Goal: Task Accomplishment & Management: Use online tool/utility

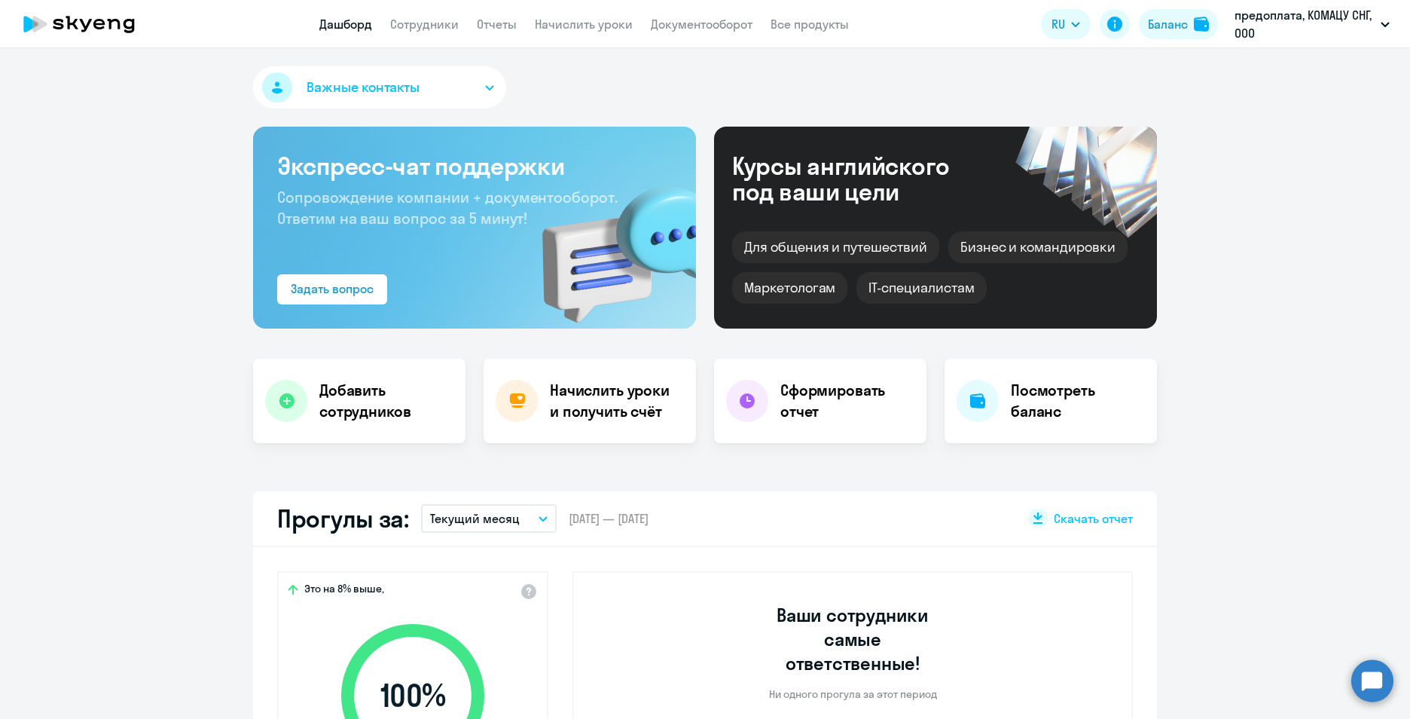
select select "30"
click at [436, 23] on link "Сотрудники" at bounding box center [424, 24] width 69 height 15
select select "30"
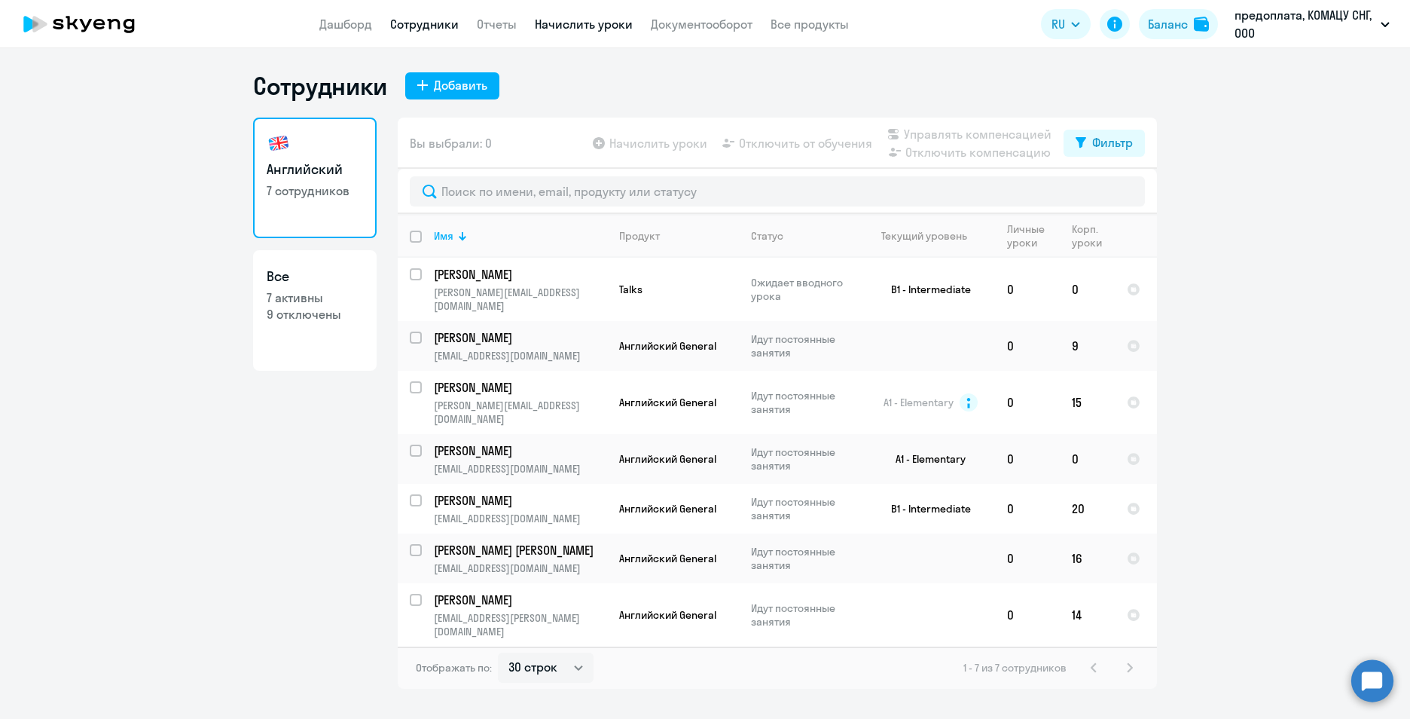
click at [554, 21] on link "Начислить уроки" at bounding box center [584, 24] width 98 height 15
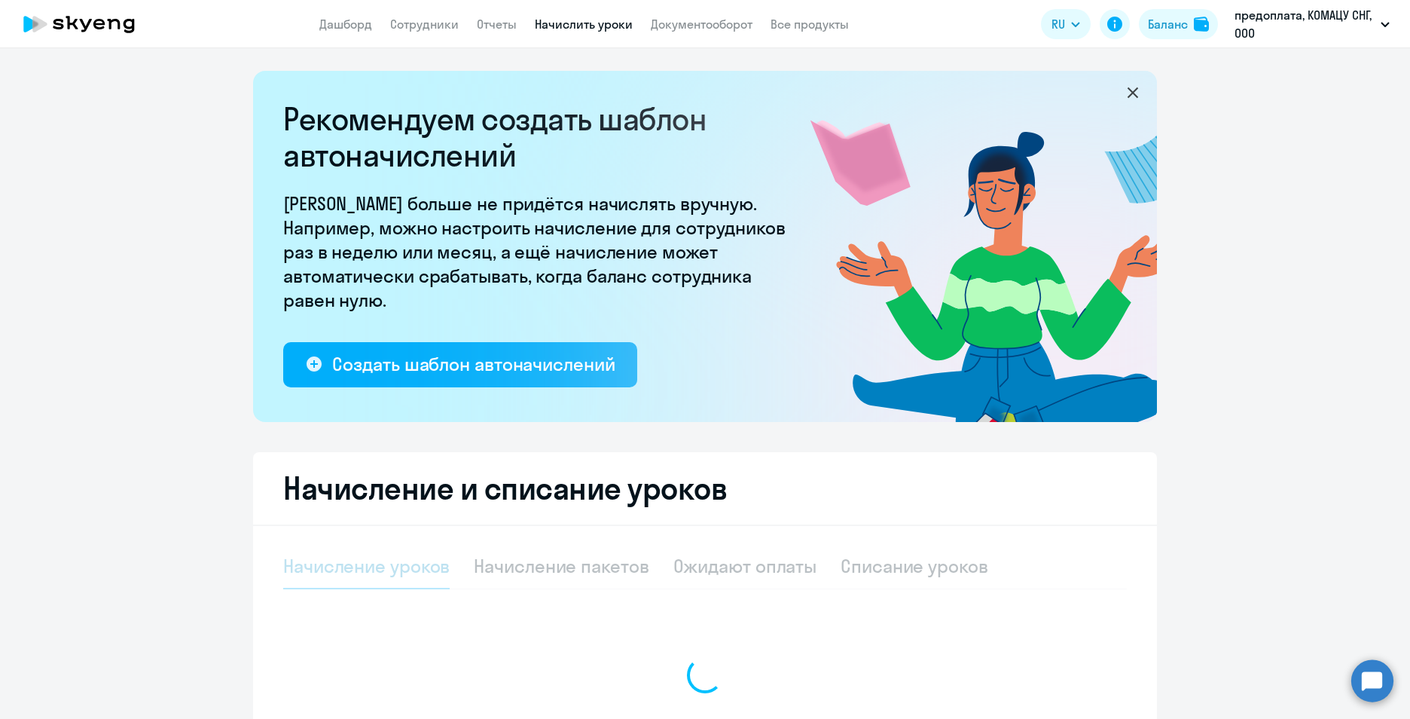
select select "10"
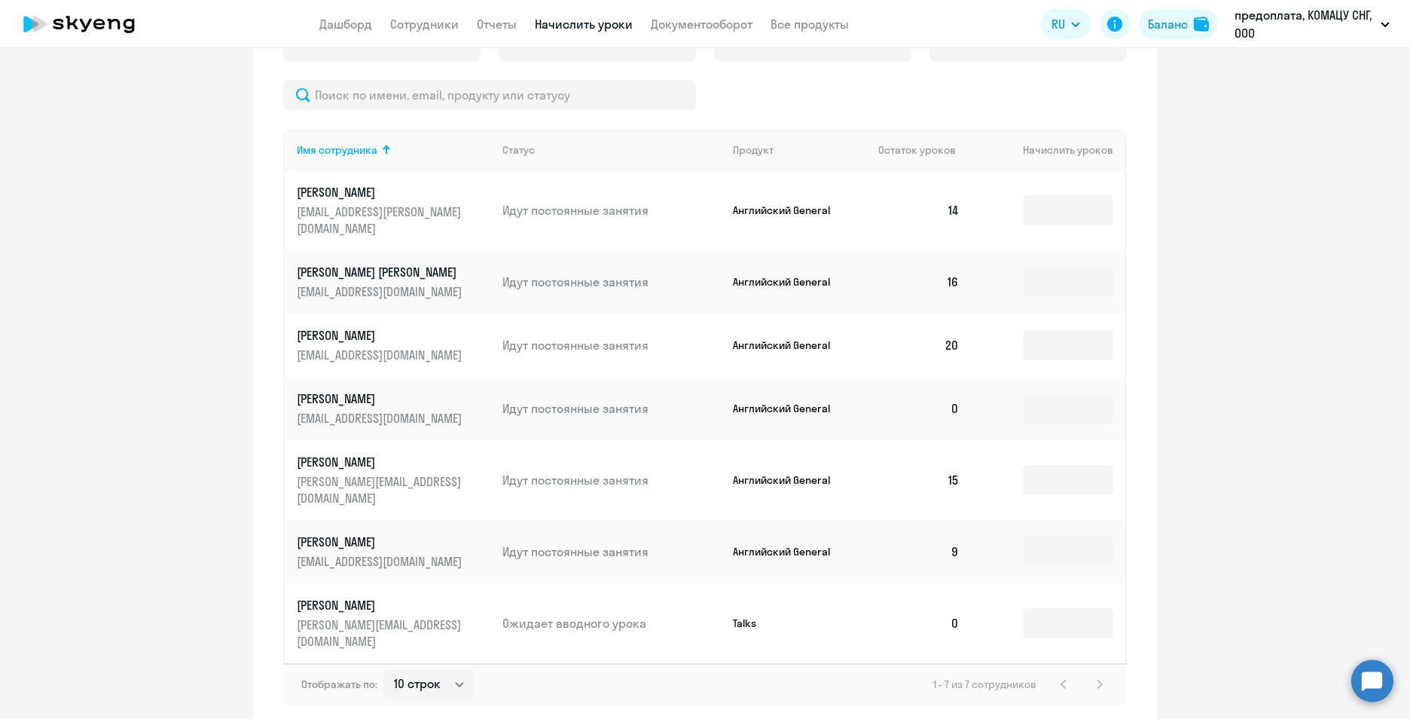
scroll to position [584, 0]
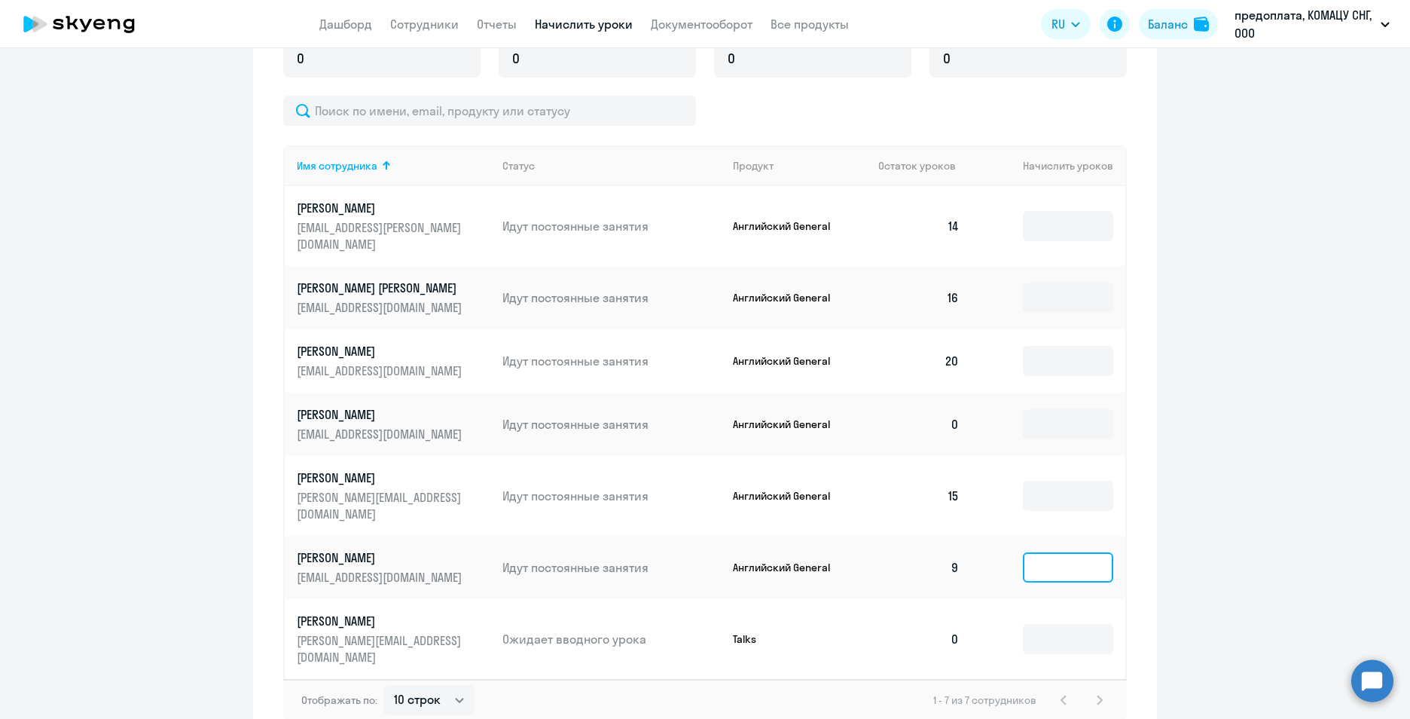
click at [1055, 552] on input at bounding box center [1068, 567] width 90 height 30
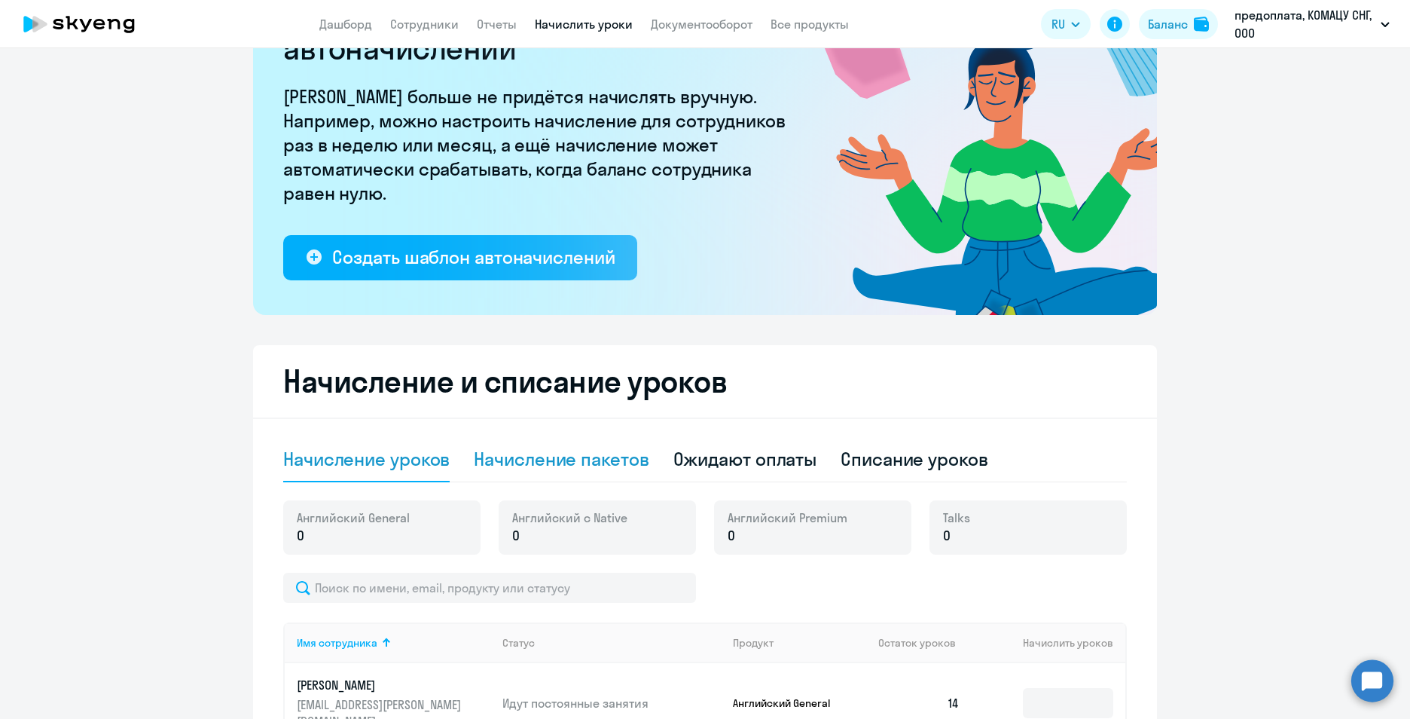
click at [608, 459] on div "Начисление пакетов" at bounding box center [561, 459] width 175 height 24
select select "10"
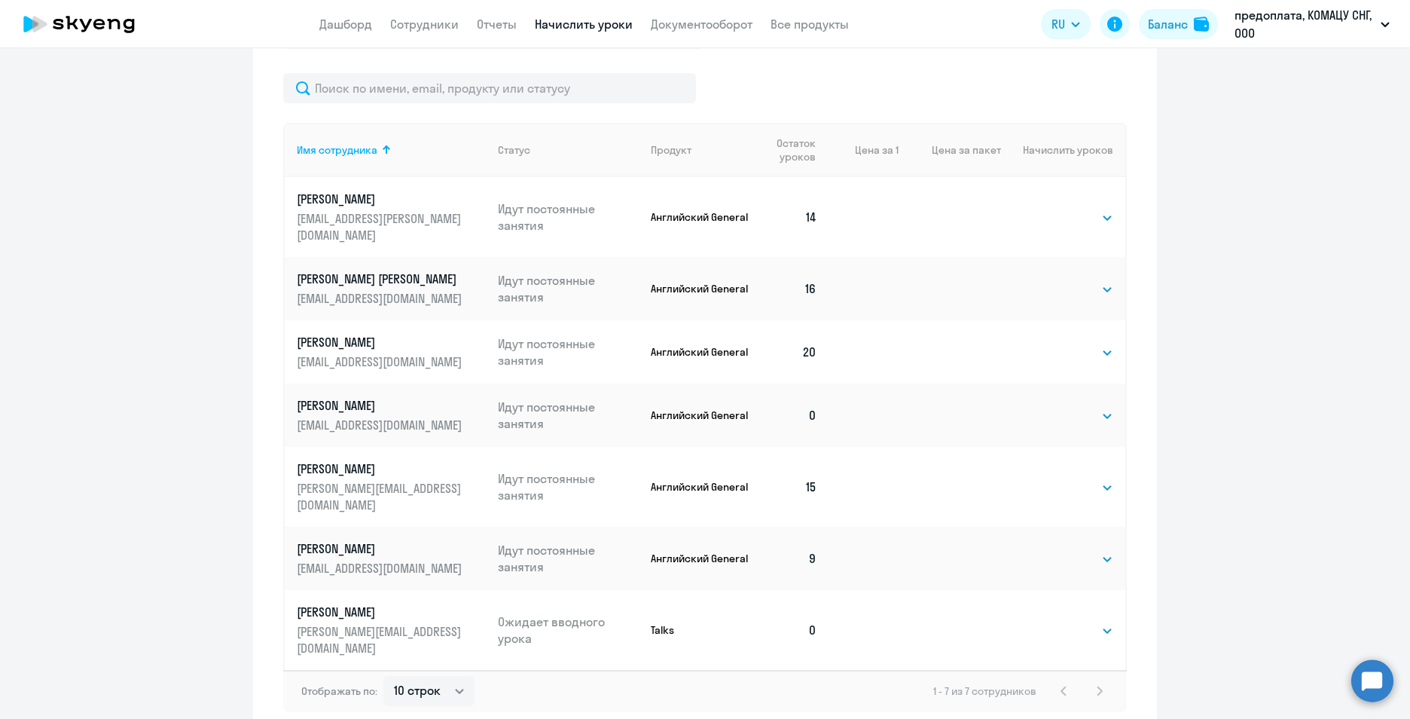
scroll to position [683, 0]
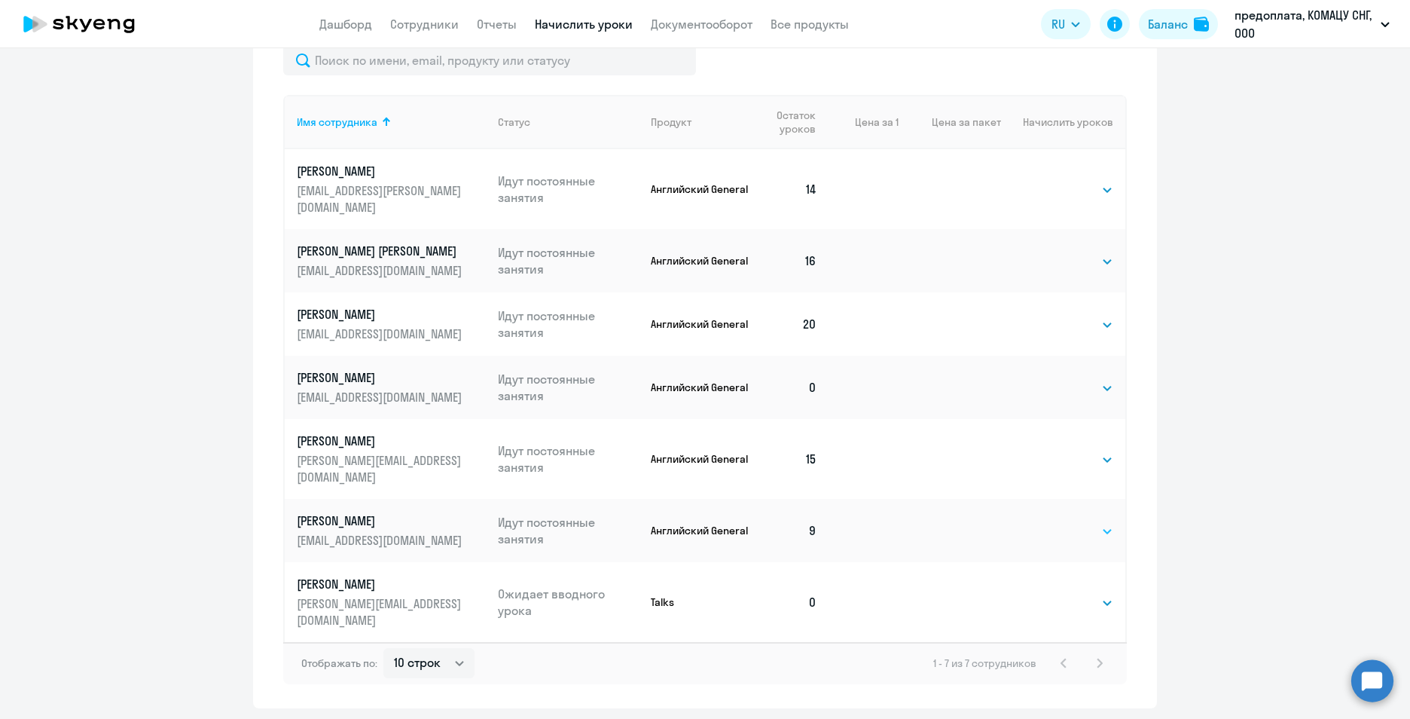
click at [1077, 522] on select "Выбрать 4 8 16 32 64 96 128" at bounding box center [1083, 531] width 62 height 18
select select "16"
click at [1052, 522] on select "Выбрать 4 8 16 32 64 96 128" at bounding box center [1083, 531] width 62 height 18
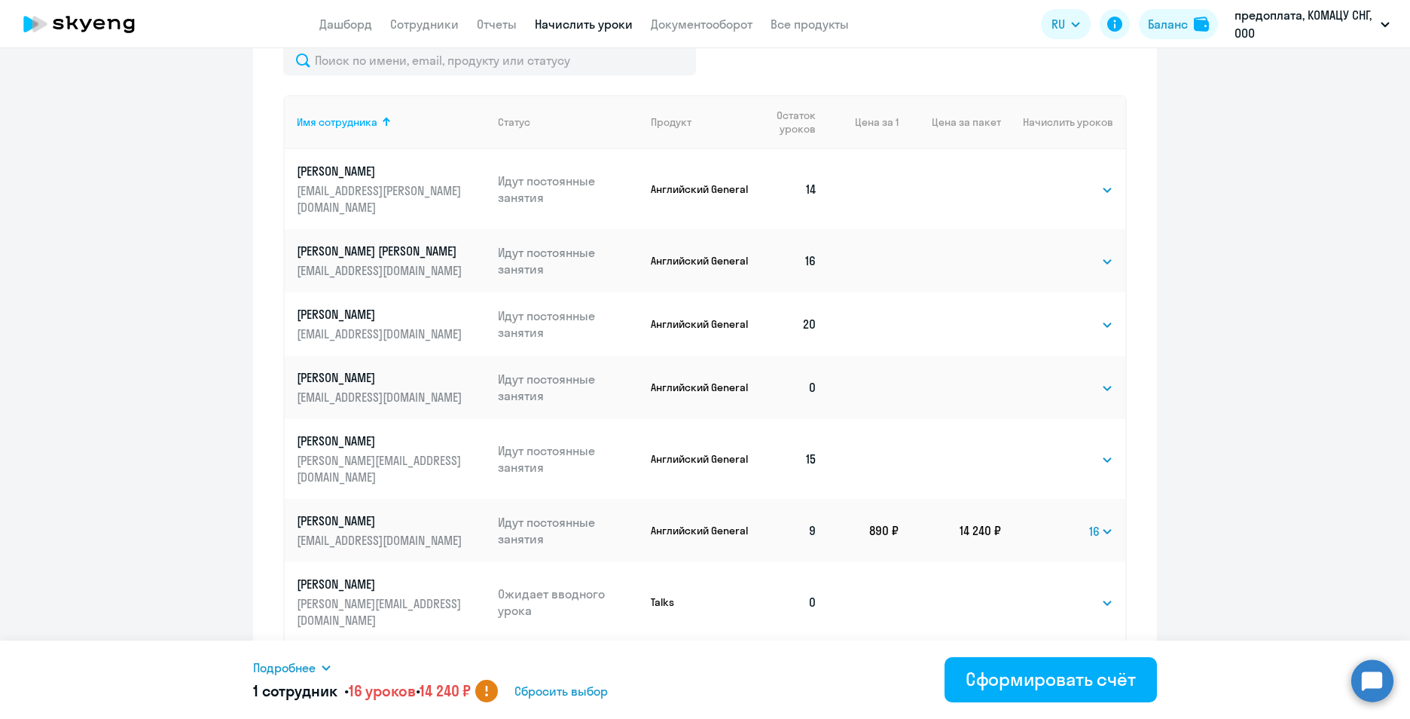
click at [498, 697] on circle at bounding box center [486, 691] width 23 height 23
click at [988, 688] on div "Сформировать счёт" at bounding box center [1051, 679] width 170 height 24
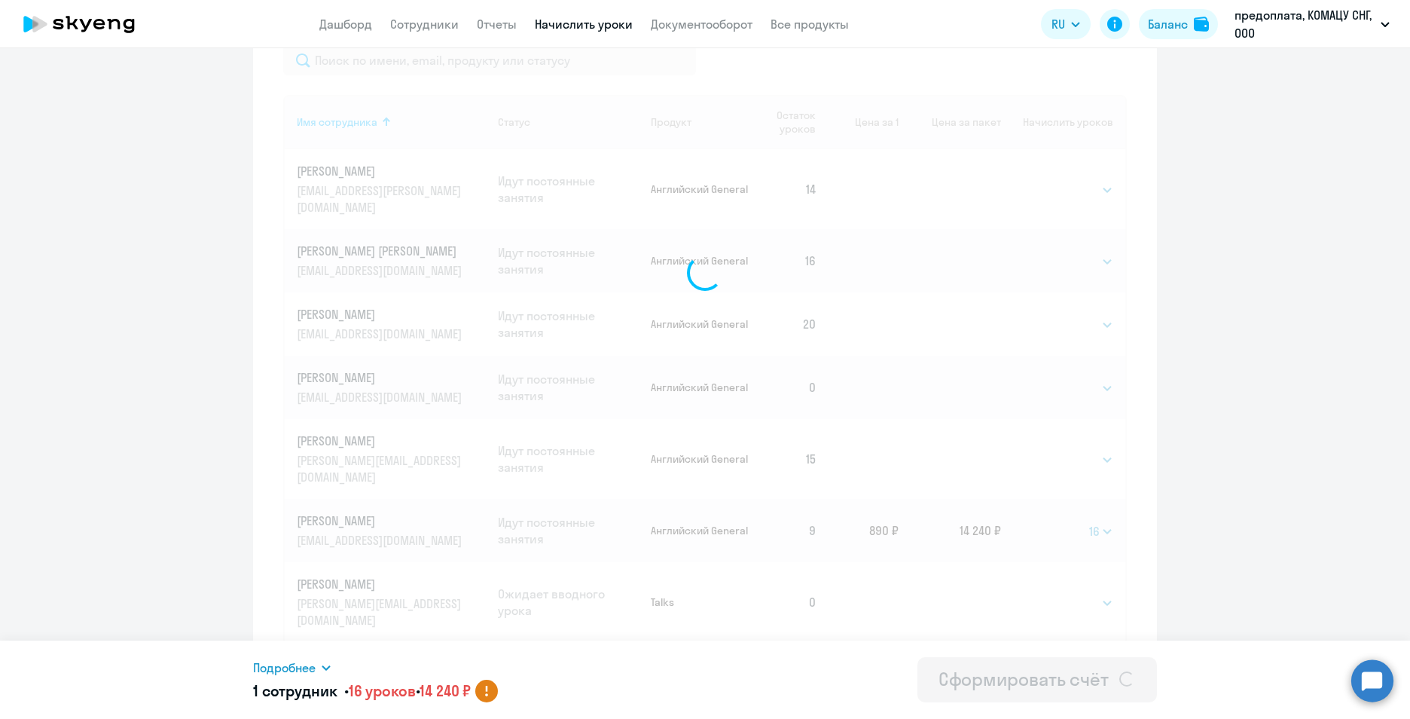
select select
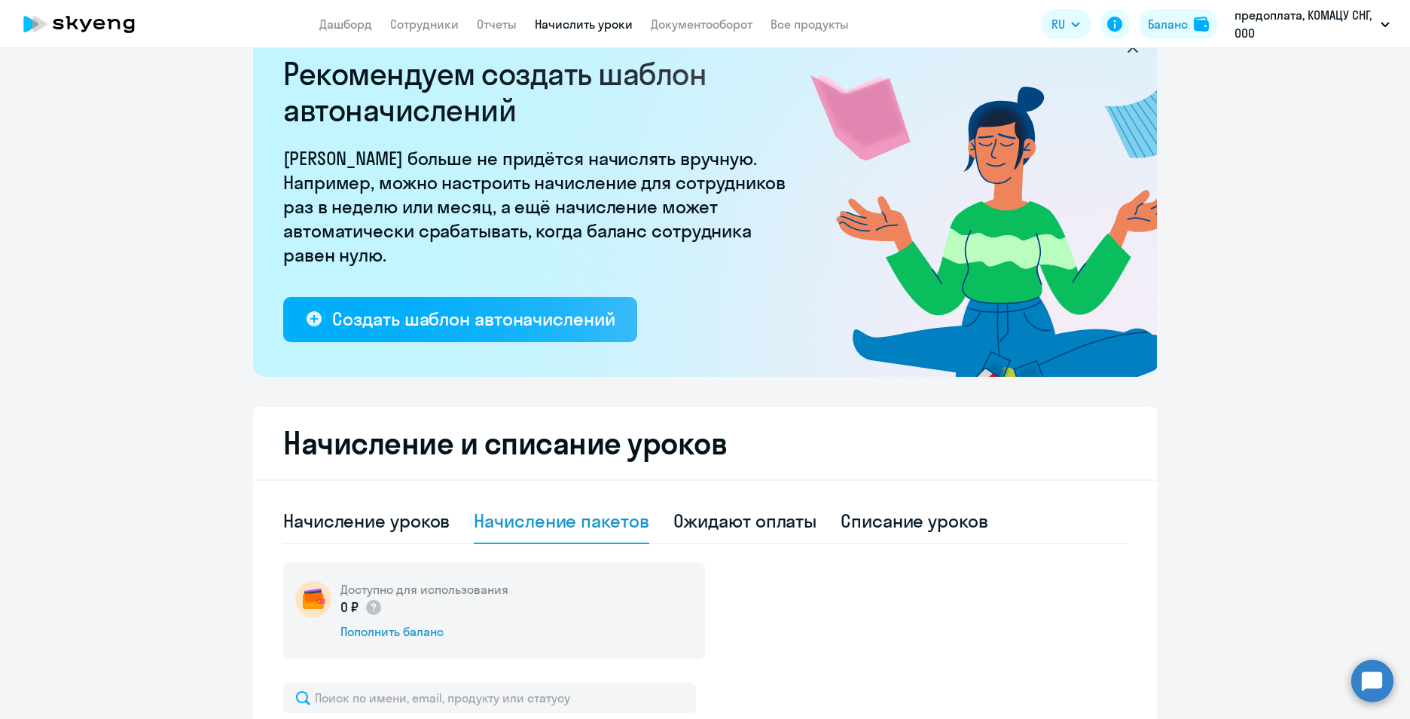
scroll to position [0, 0]
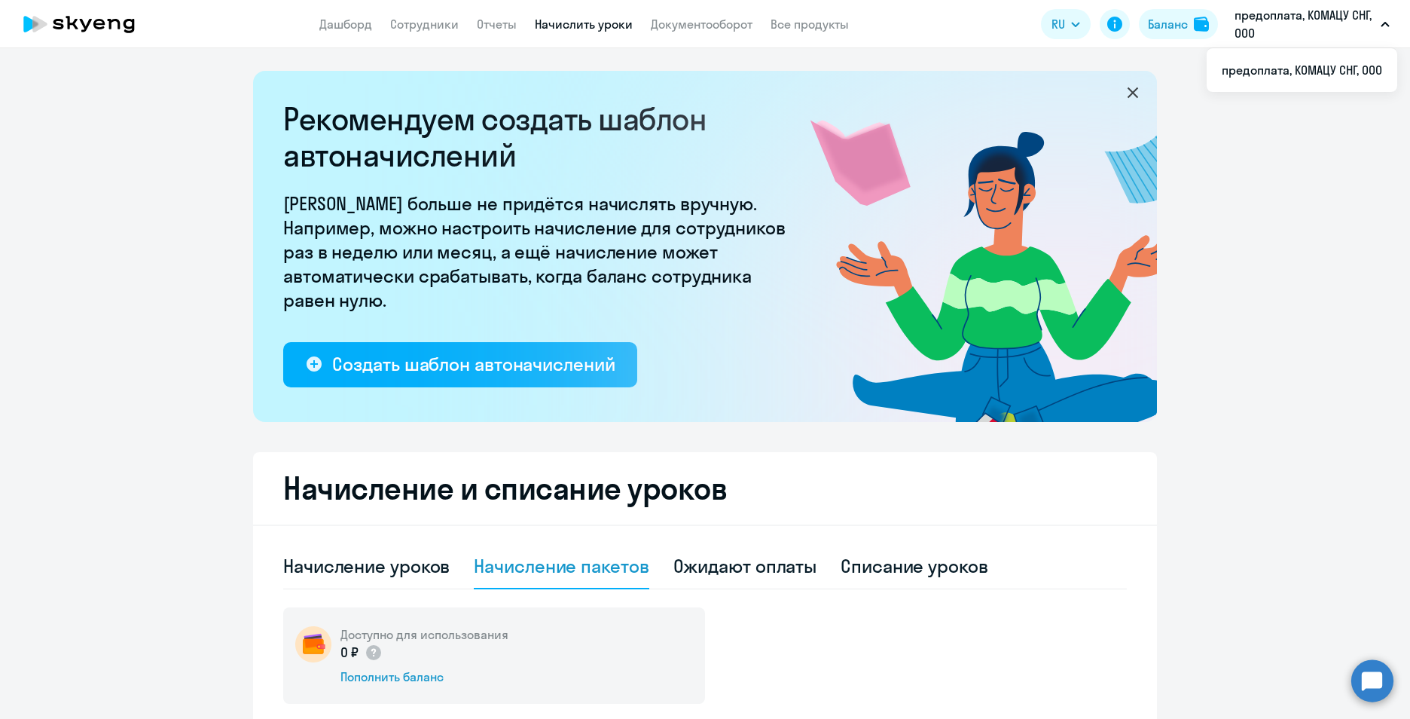
click at [1370, 677] on circle at bounding box center [1372, 680] width 42 height 42
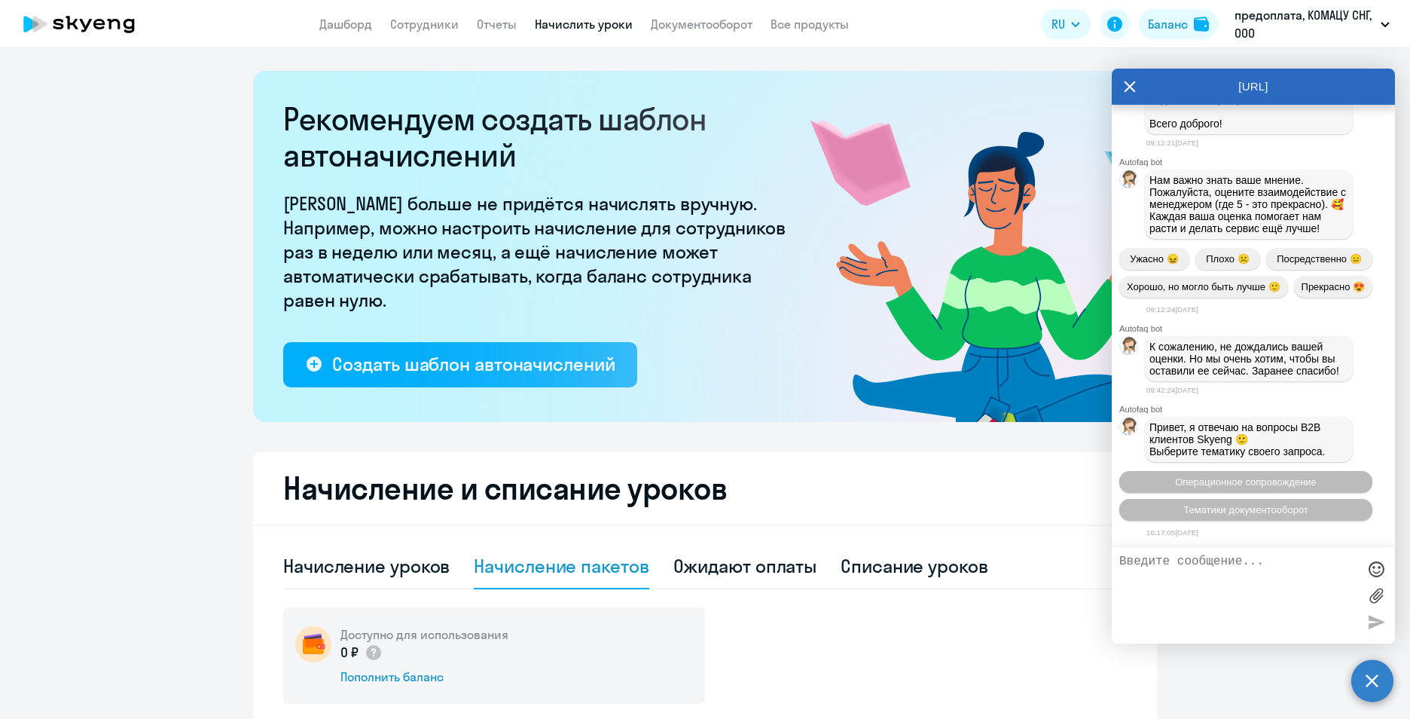
scroll to position [2167, 0]
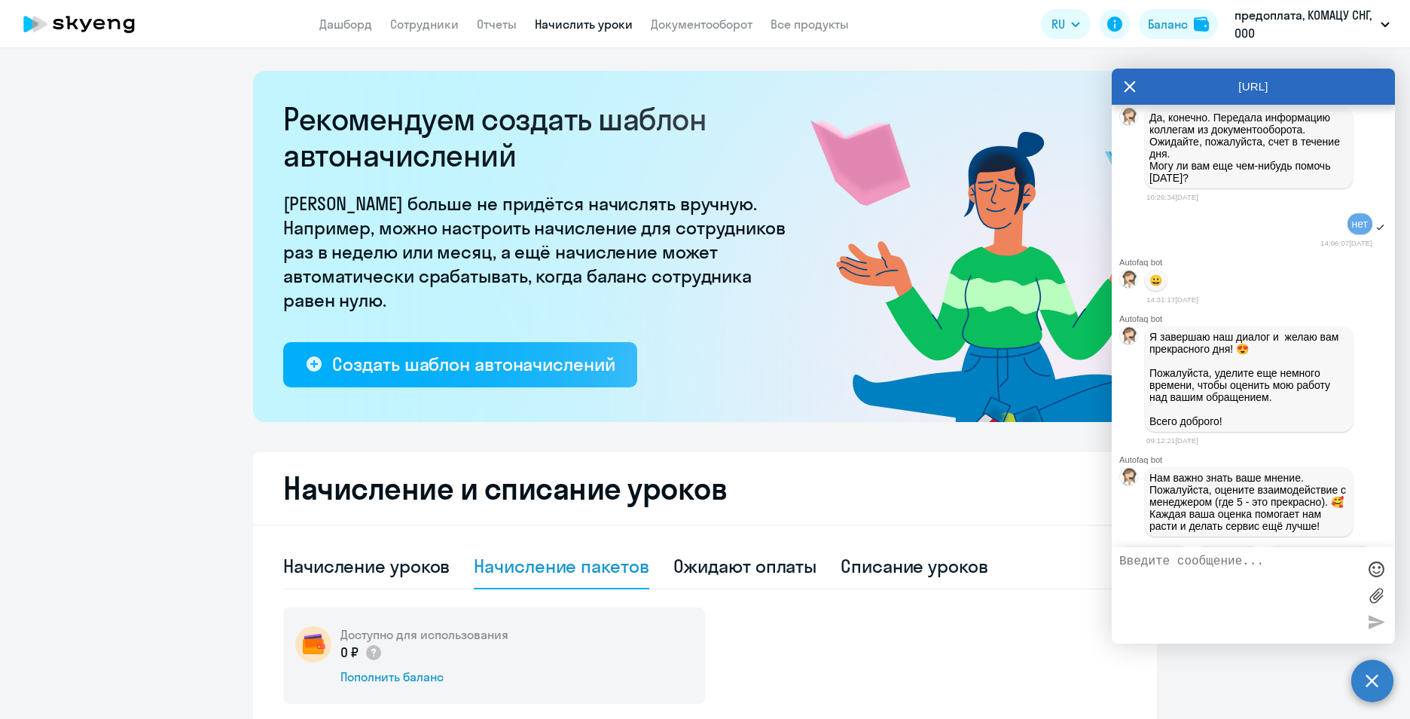
drag, startPoint x: 1156, startPoint y: 138, endPoint x: 1232, endPoint y: 181, distance: 88.0
click at [1232, 72] on div "Здравствуйте, направьте по ЭДО пожалуйста счет на пакет 16 уроков (сформировала…" at bounding box center [1261, 42] width 223 height 57
drag, startPoint x: 1232, startPoint y: 181, endPoint x: 1193, endPoint y: 160, distance: 45.2
copy span "Здравствуйте, направьте по ЭДО пожалуйста счет на пакет 16 уроков (сформировала…"
click at [1205, 569] on textarea at bounding box center [1238, 594] width 238 height 81
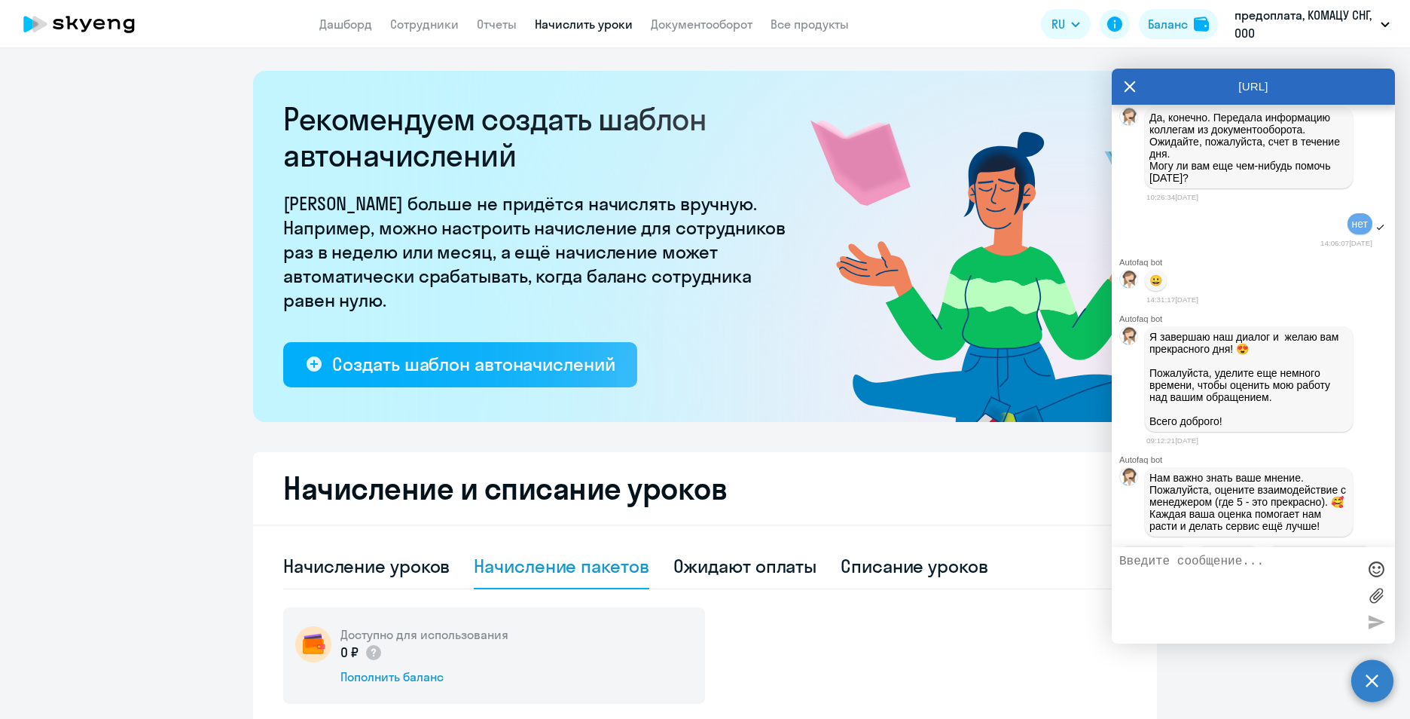
paste textarea "Здравствуйте, направьте по ЭДО пожалуйста счет на пакет 16 уроков (сформировала…"
drag, startPoint x: 1120, startPoint y: 602, endPoint x: 1217, endPoint y: 600, distance: 97.2
click at [1217, 600] on textarea "Здравствуйте, направьте по ЭДО пожалуйста счет на пакет 16 уроков (сформировала…" at bounding box center [1238, 594] width 238 height 81
type textarea "Здравствуйте, направьте по ЭДО пожалуйста счет на пакет 16 уроков (сформировала…"
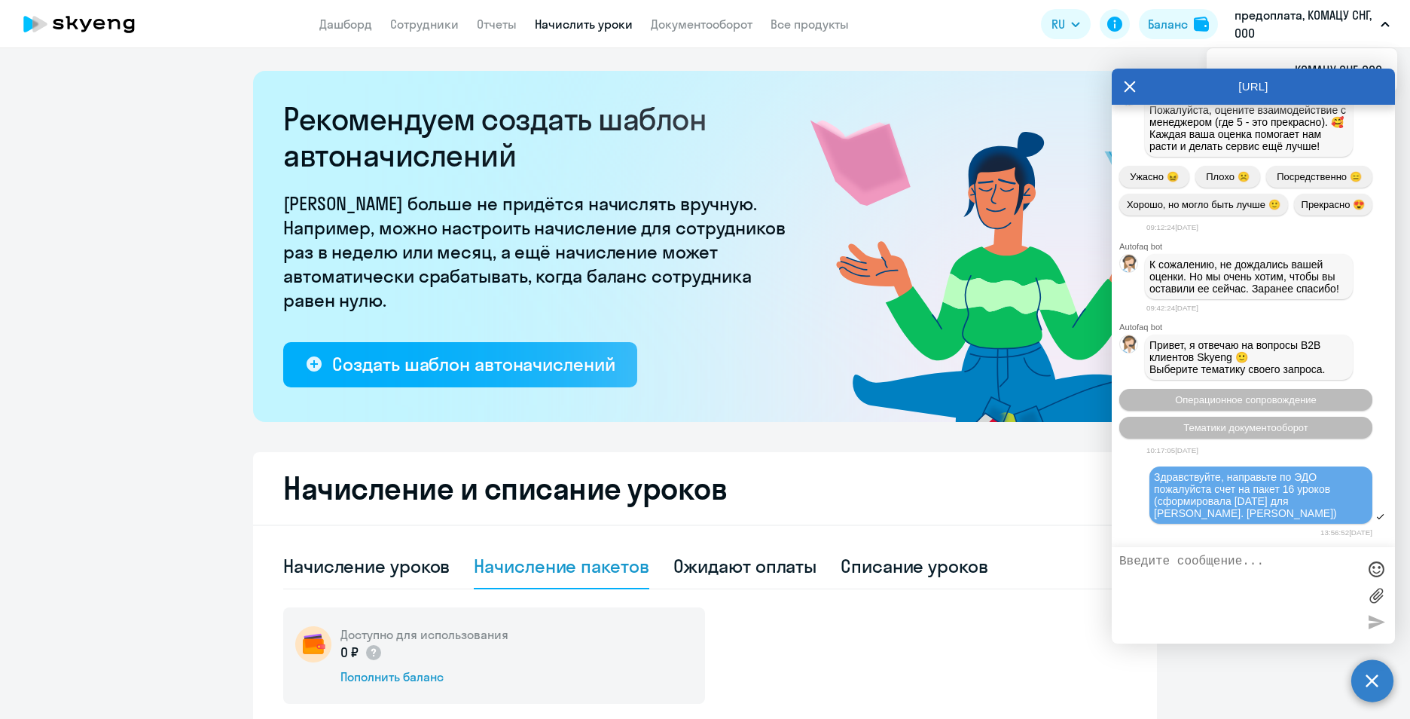
scroll to position [2844, 0]
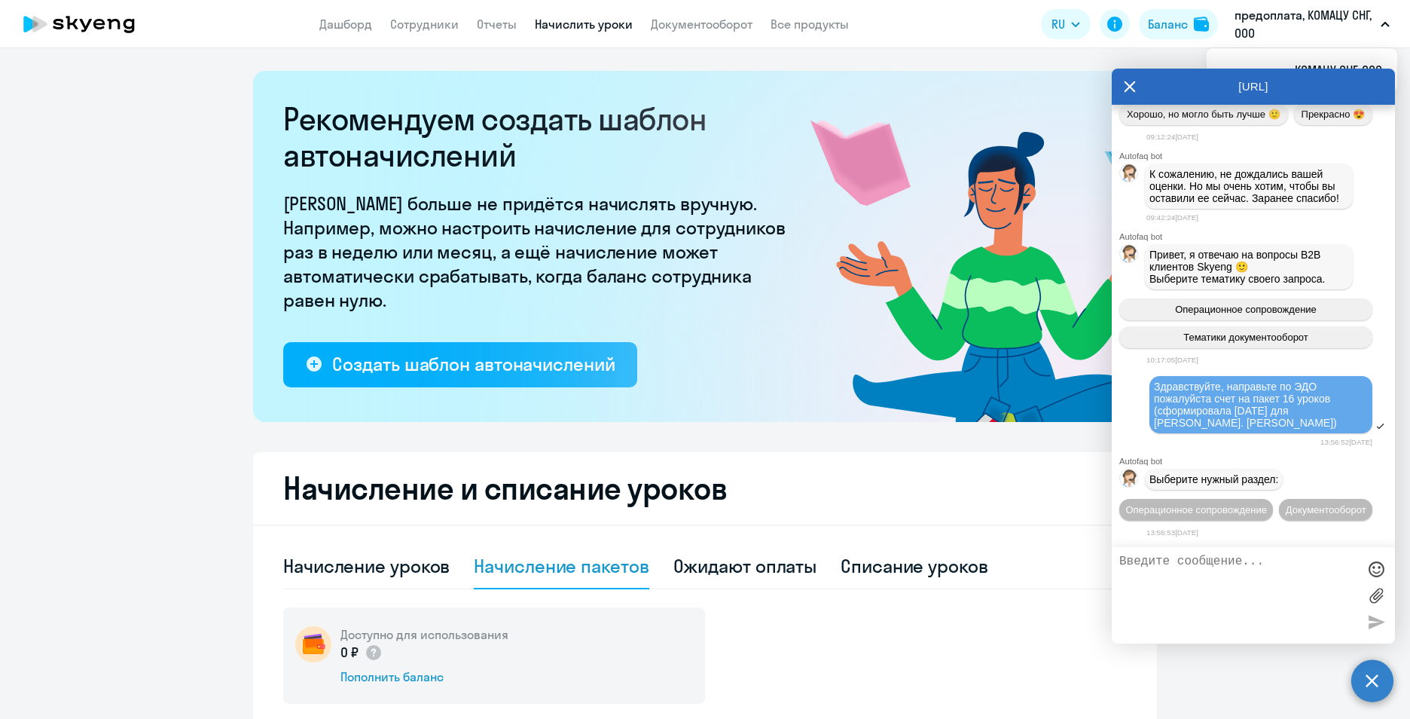
drag, startPoint x: 1205, startPoint y: 389, endPoint x: 1148, endPoint y: 357, distance: 65.1
click at [1148, 374] on div "Здравствуйте, направьте по ЭДО пожалуйста счет на пакет 16 уроков (сформировала…" at bounding box center [1253, 405] width 283 height 62
drag, startPoint x: 1148, startPoint y: 357, endPoint x: 1174, endPoint y: 363, distance: 27.0
copy span "Здравствуйте, направьте по ЭДО пожалуйста счет на пакет 16 уроков (сформировала…"
click at [1247, 504] on span "Операционное сопровождение" at bounding box center [1196, 509] width 142 height 11
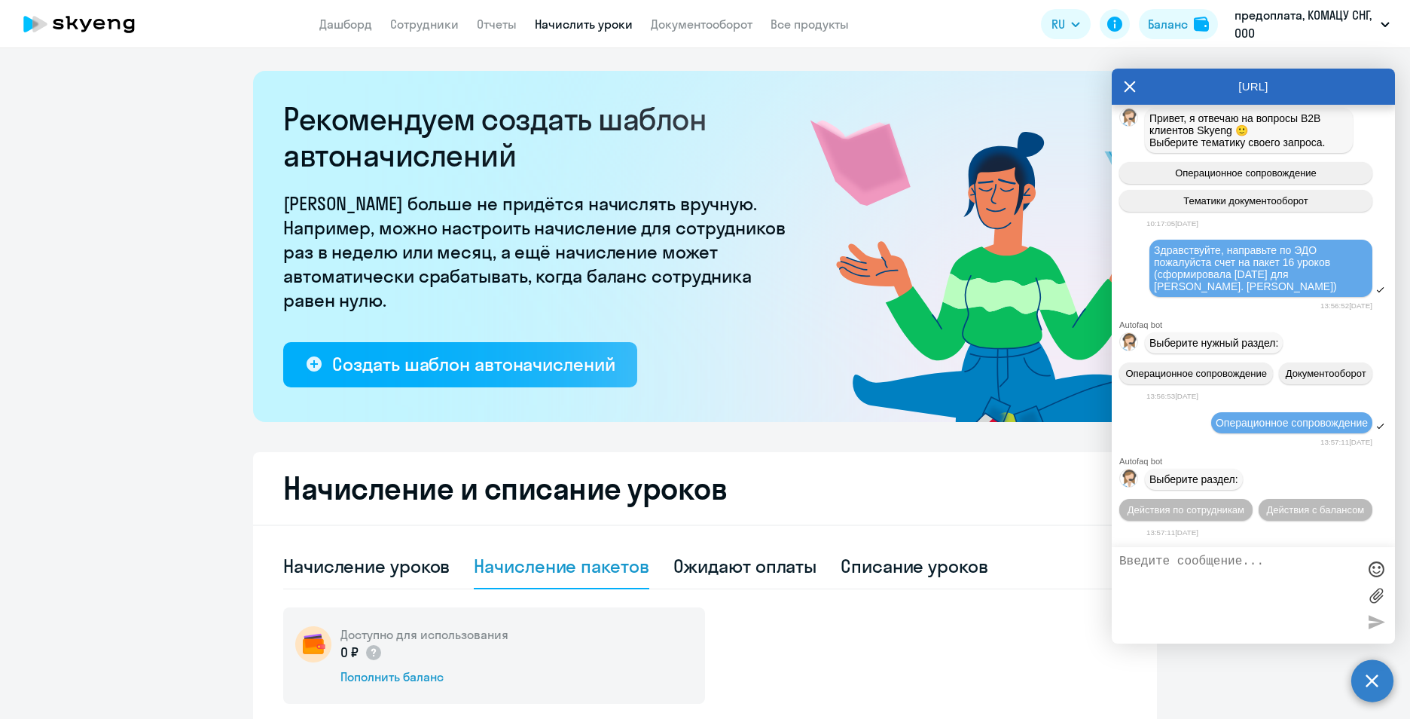
scroll to position [3008, 0]
click at [1266, 509] on span "Действия с балансом" at bounding box center [1315, 509] width 98 height 11
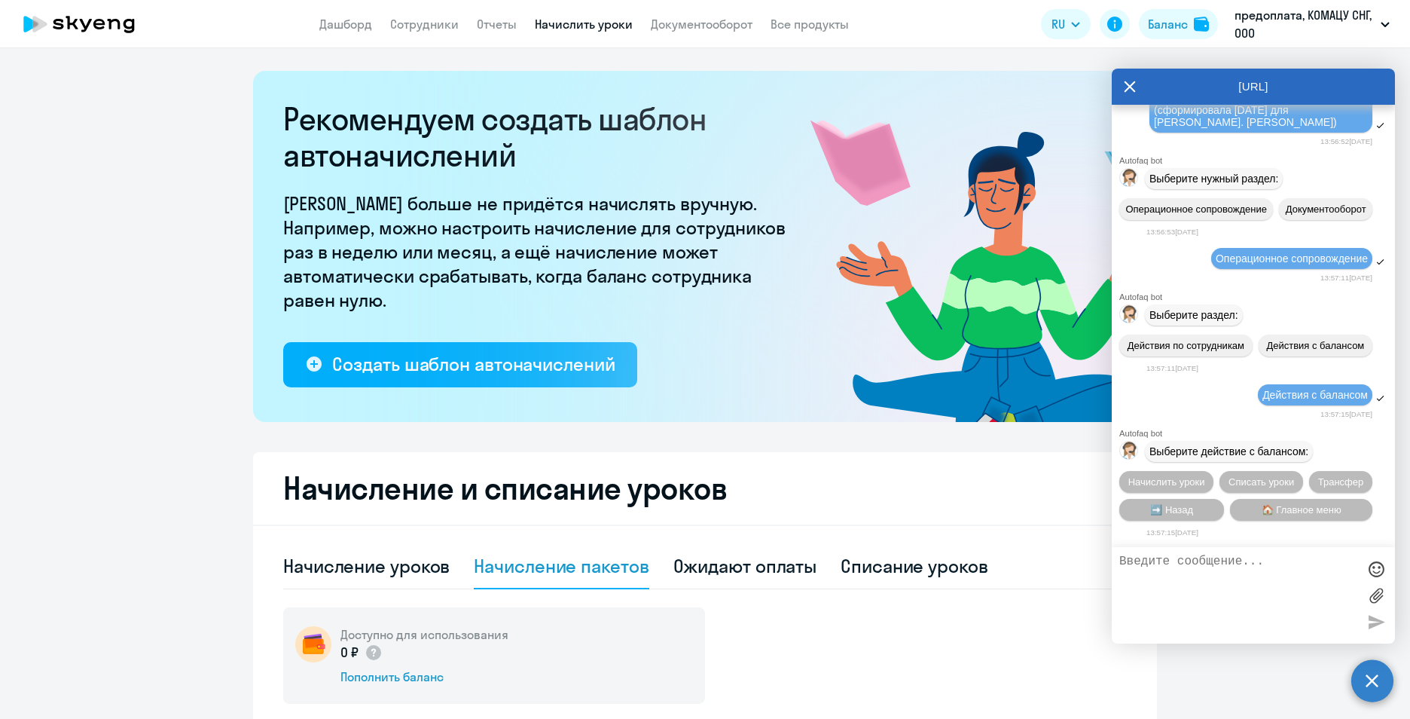
scroll to position [3174, 0]
drag, startPoint x: 1178, startPoint y: 564, endPoint x: 1153, endPoint y: 552, distance: 28.3
click at [1153, 552] on div at bounding box center [1253, 595] width 283 height 96
click at [1174, 484] on span "Начислить уроки" at bounding box center [1167, 481] width 77 height 11
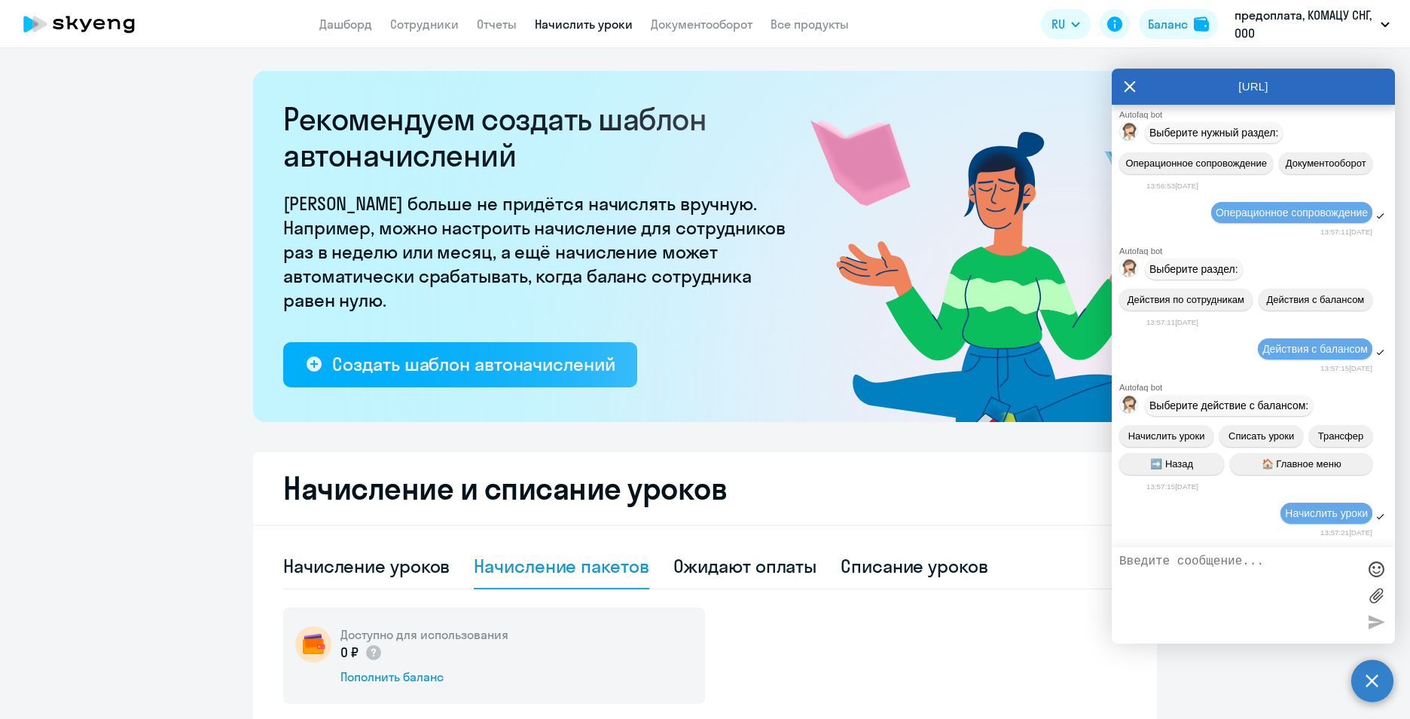
scroll to position [3367, 0]
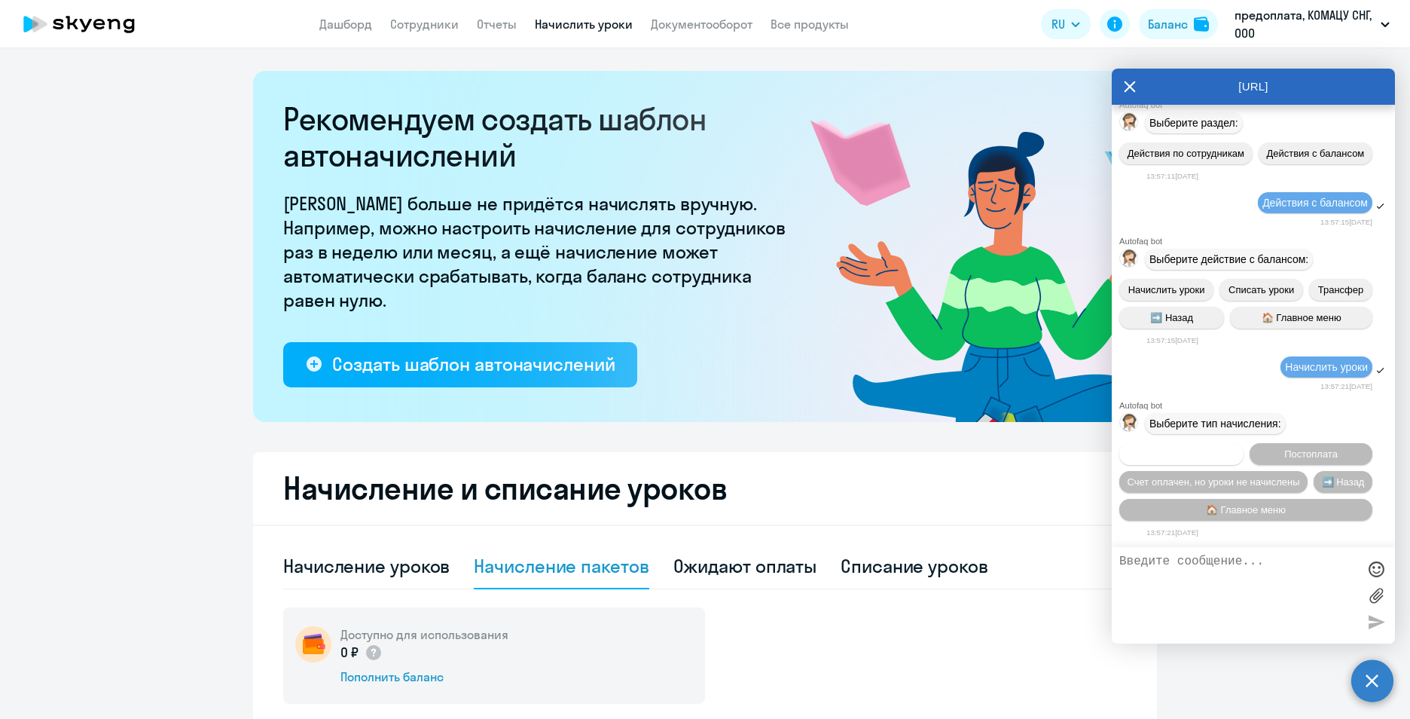
click at [1205, 455] on span "Предоплата" at bounding box center [1181, 453] width 55 height 11
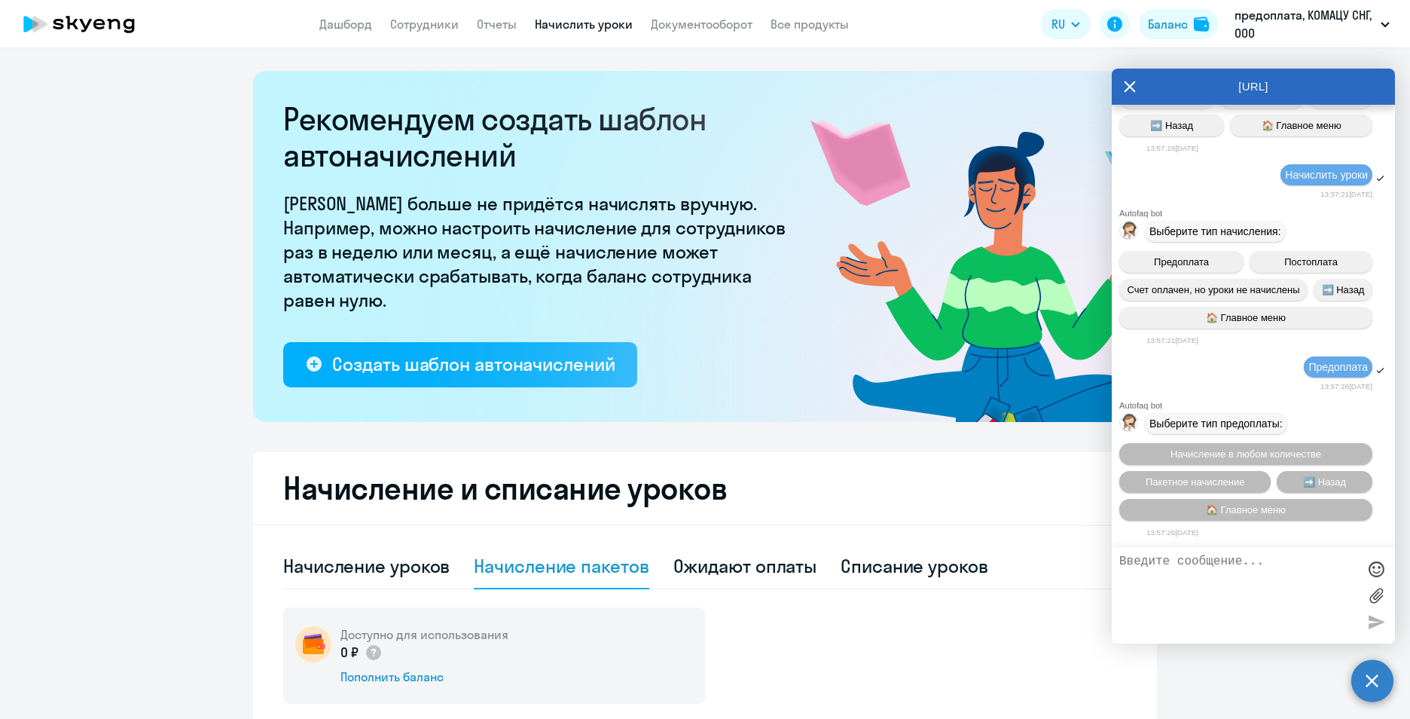
scroll to position [3563, 0]
paste textarea "Здравствуйте, направьте по ЭДО пожалуйста счет на пакет 16 уроков (сформировала…"
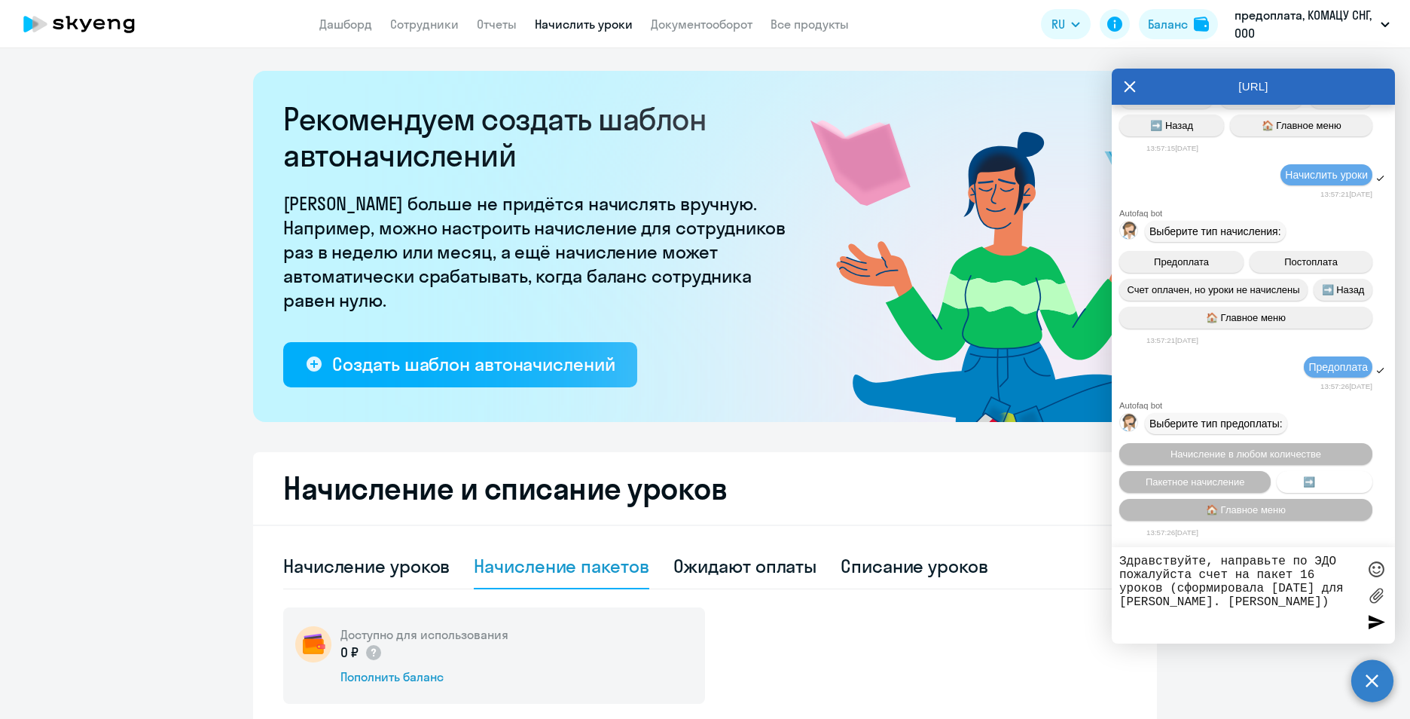
type textarea "Здравствуйте, направьте по ЭДО пожалуйста счет на пакет 16 уроков (сформировала…"
click at [1345, 481] on button "➡️ Назад" at bounding box center [1325, 482] width 96 height 22
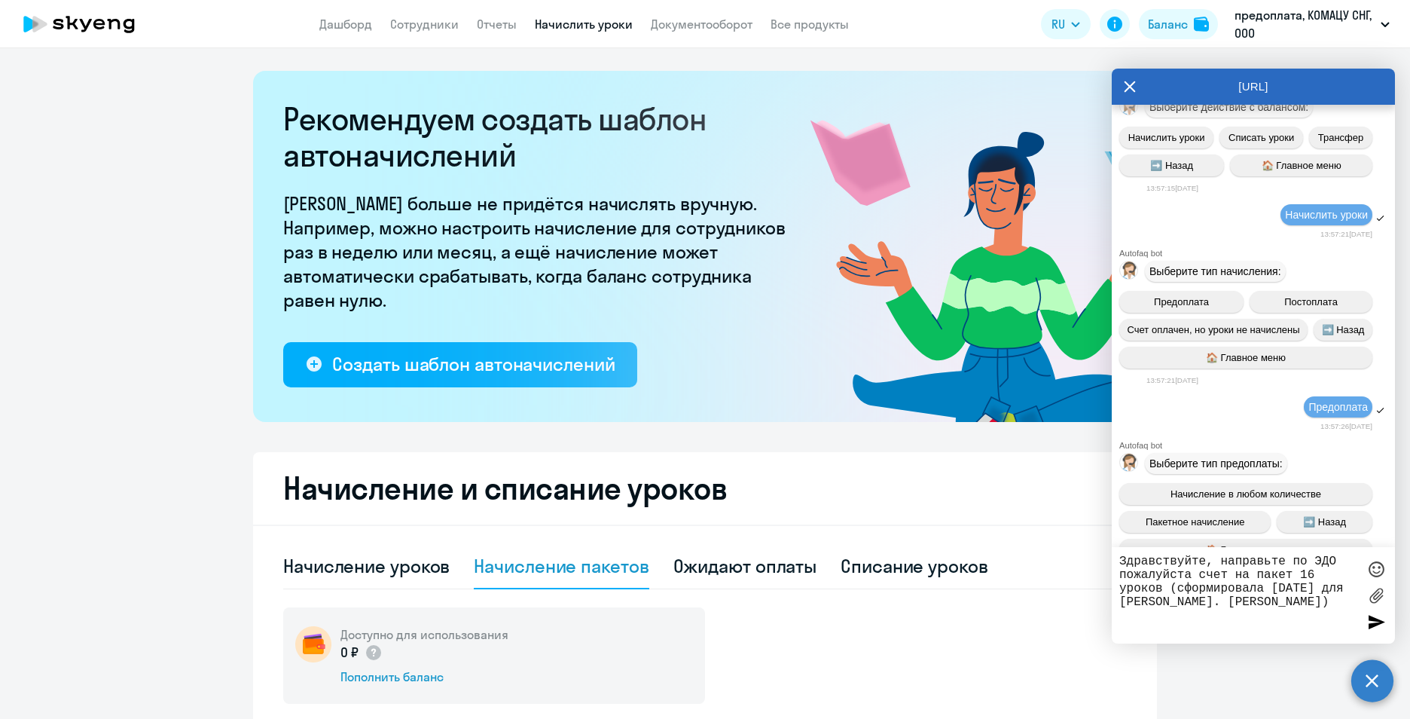
scroll to position [3758, 0]
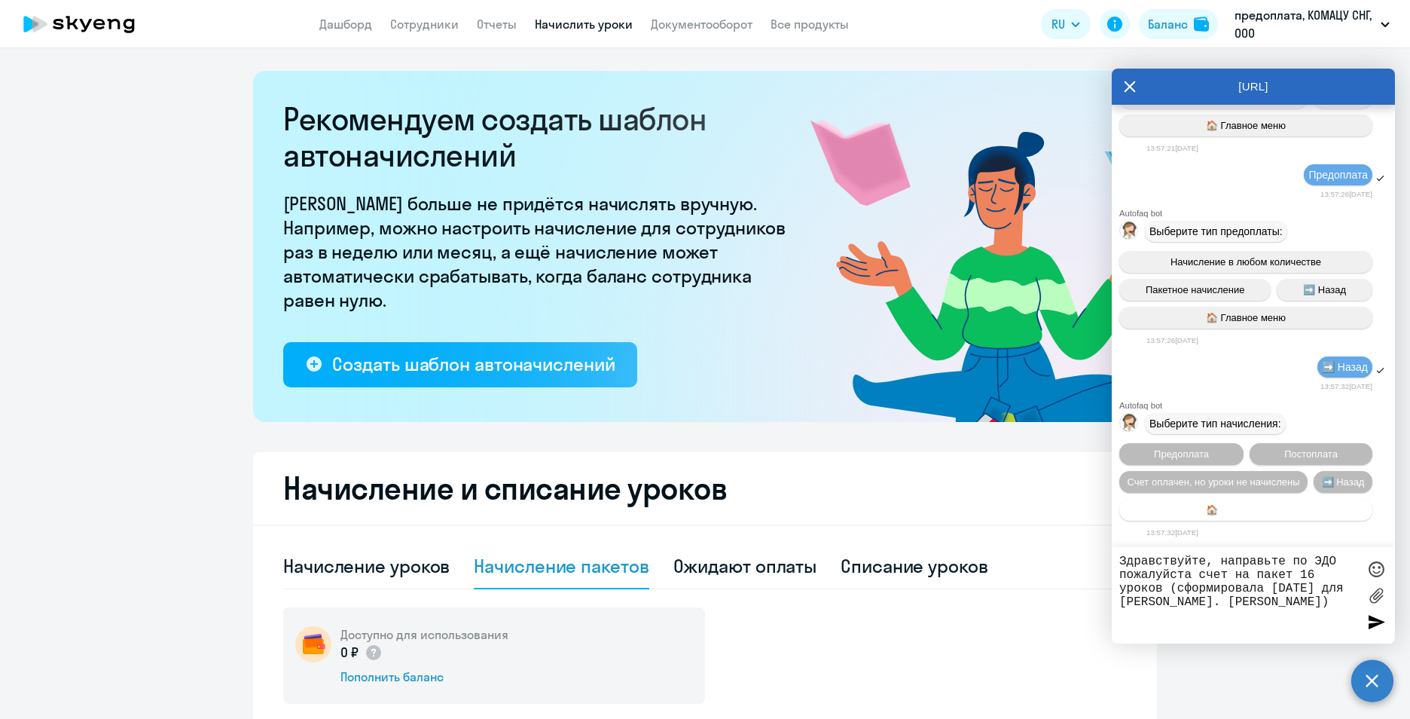
click at [1262, 509] on span "🏠 Главное меню" at bounding box center [1246, 509] width 80 height 11
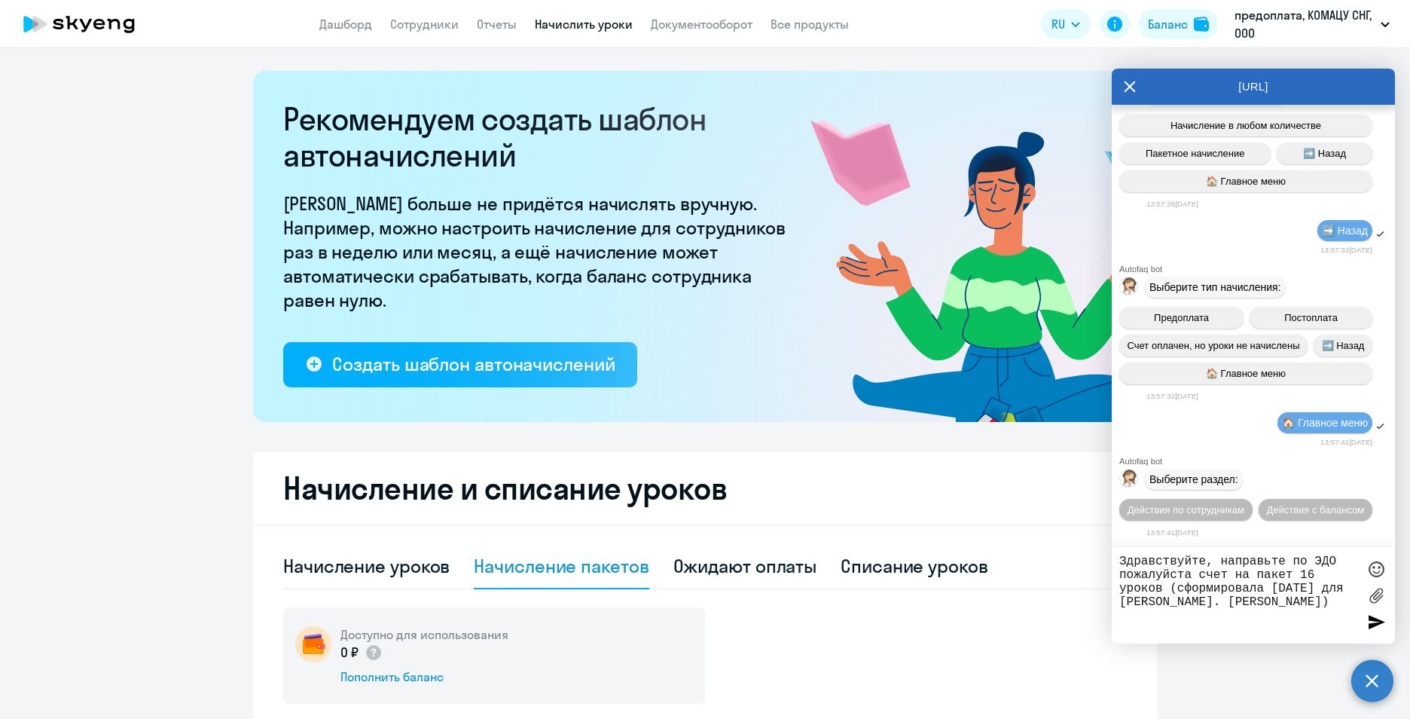
scroll to position [3925, 0]
click at [1266, 513] on span "Действия с балансом" at bounding box center [1315, 509] width 98 height 11
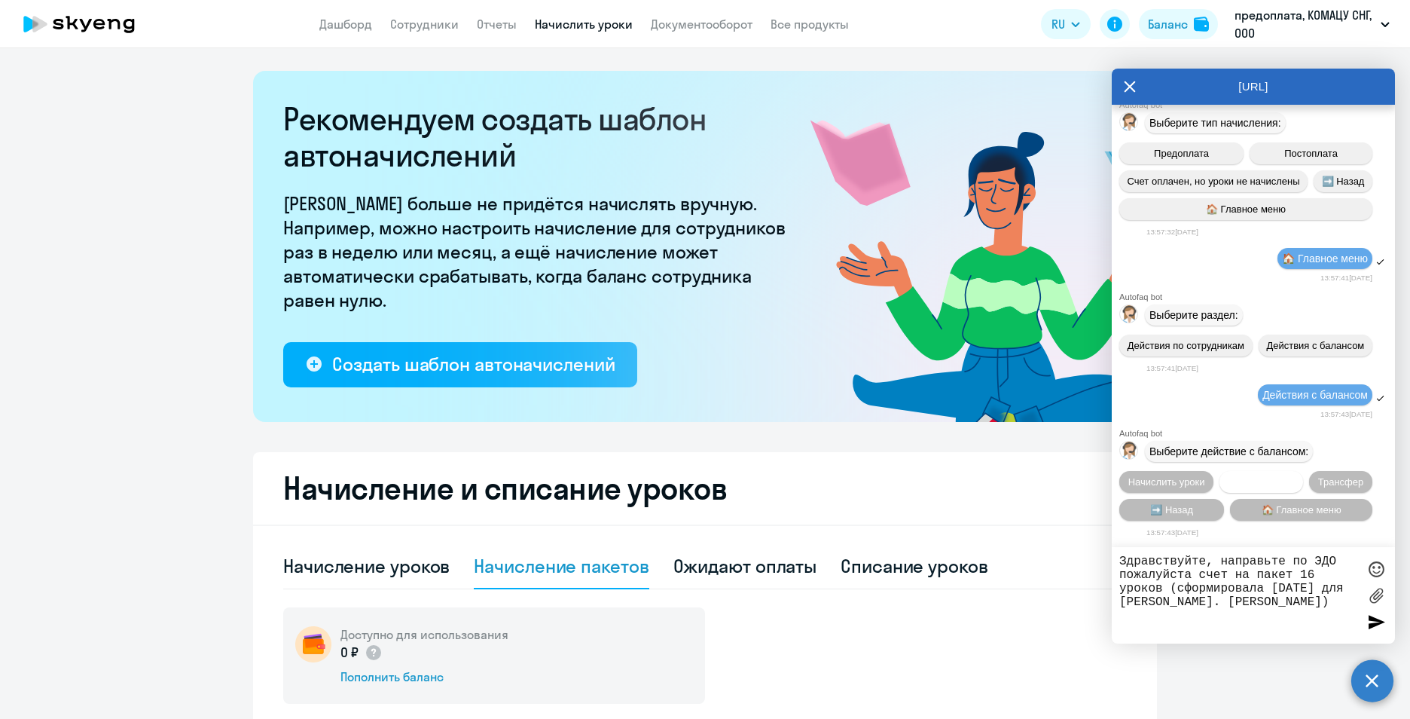
scroll to position [4091, 0]
click at [1177, 512] on span "➡️ Назад" at bounding box center [1171, 509] width 43 height 11
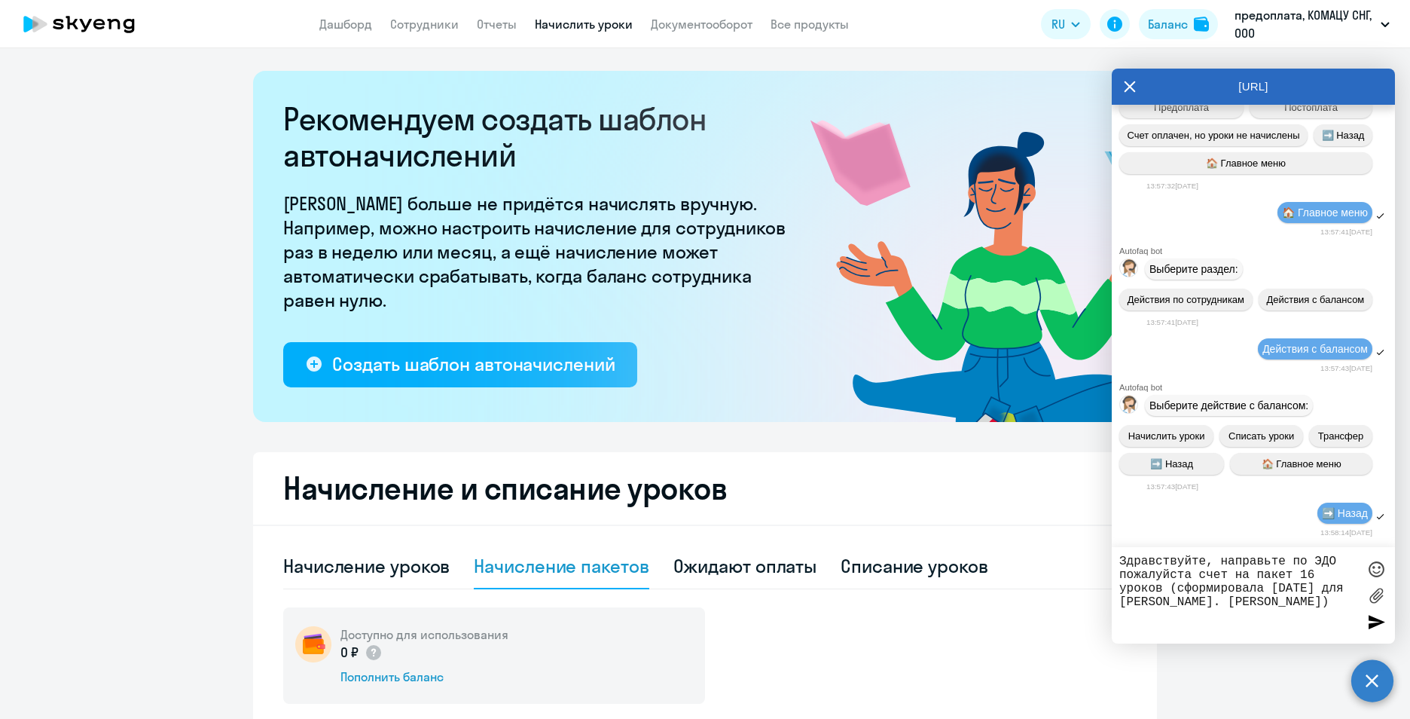
scroll to position [4257, 0]
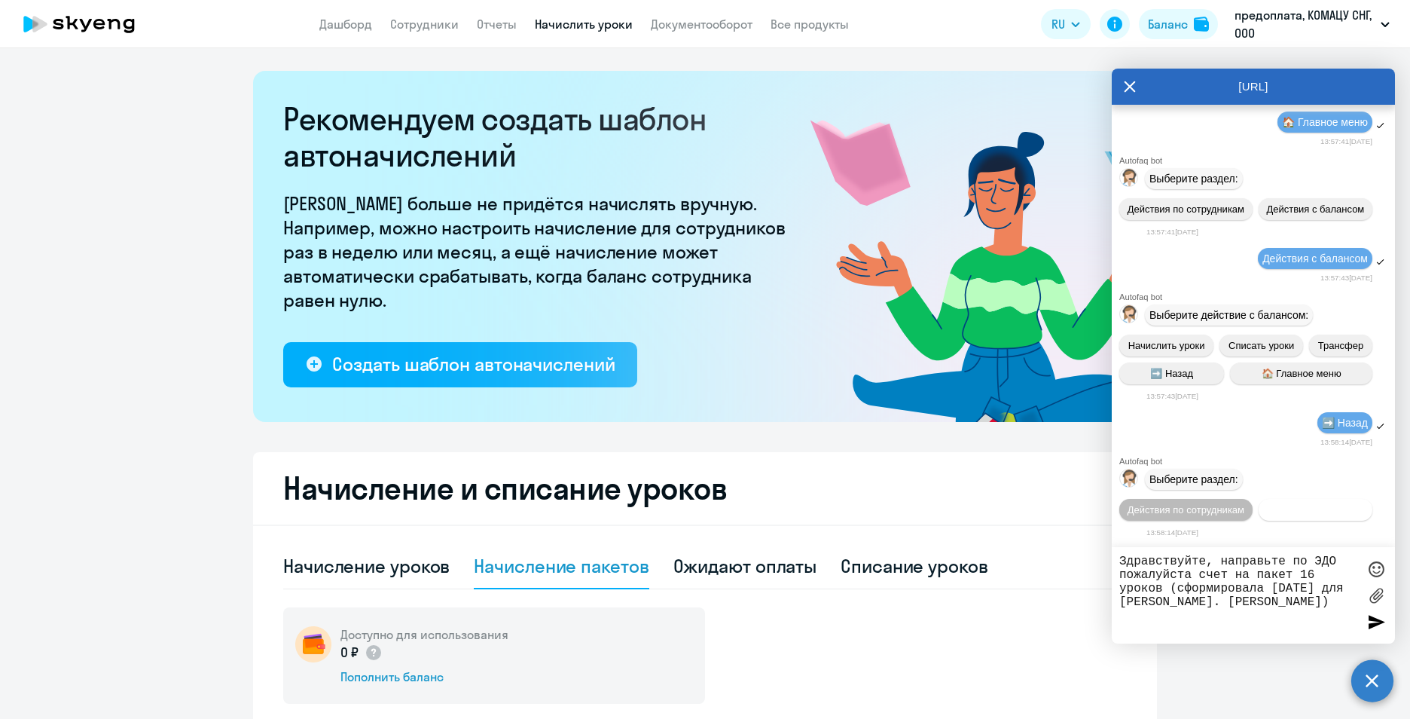
click at [1266, 515] on span "Действия с балансом" at bounding box center [1315, 509] width 98 height 11
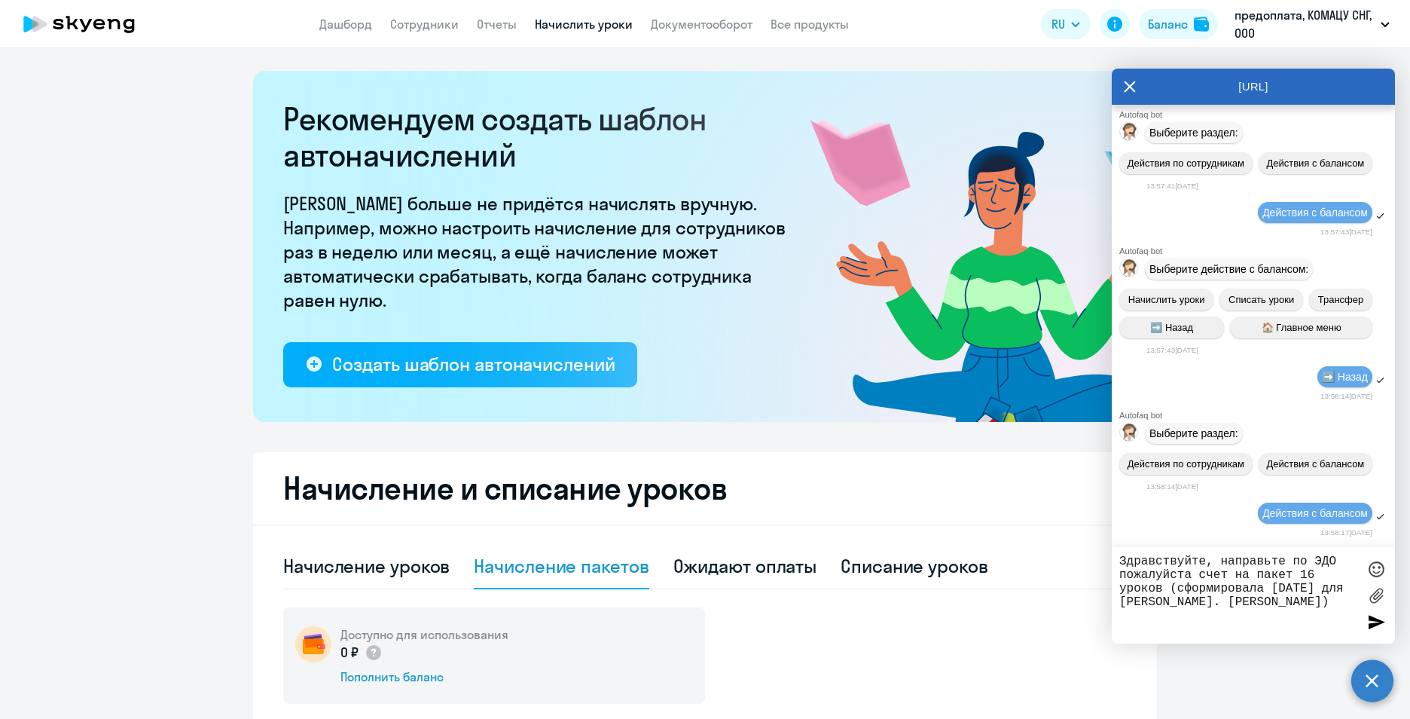
scroll to position [4423, 0]
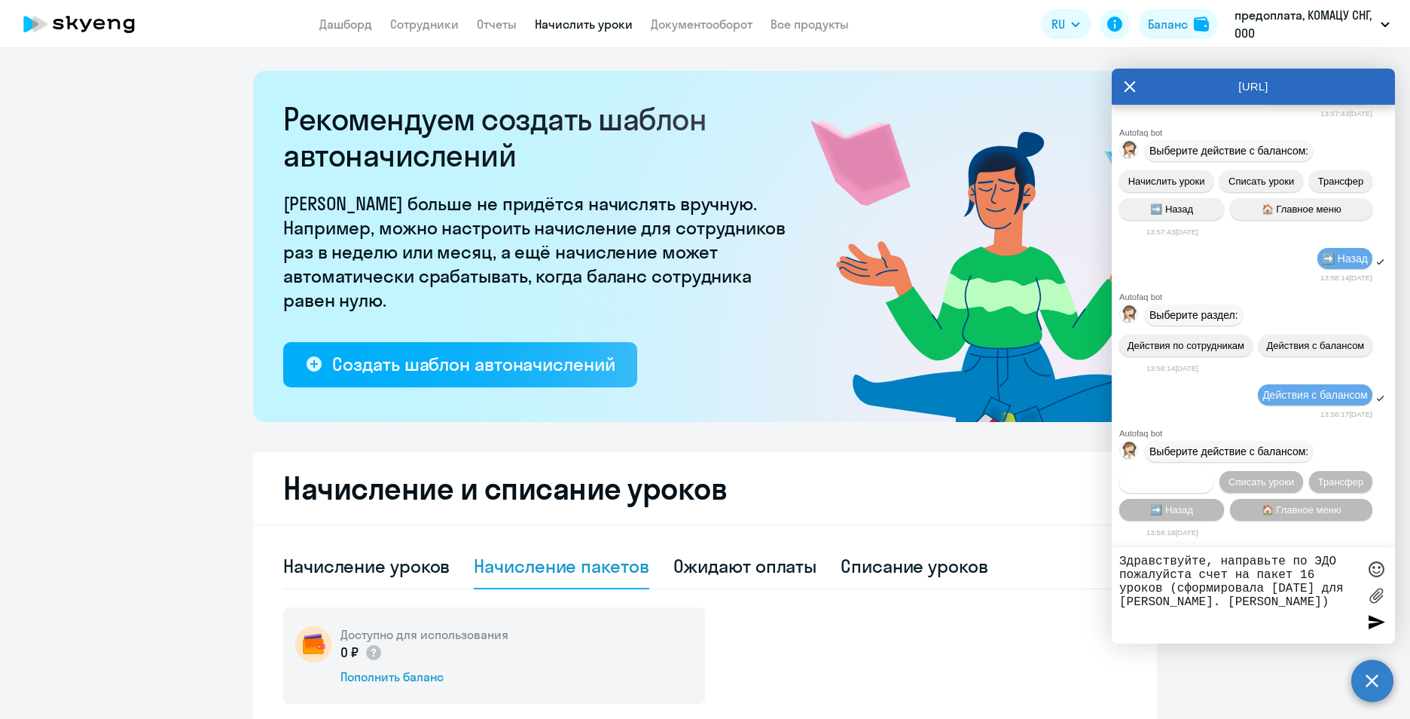
click at [1182, 477] on span "Начислить уроки" at bounding box center [1167, 481] width 77 height 11
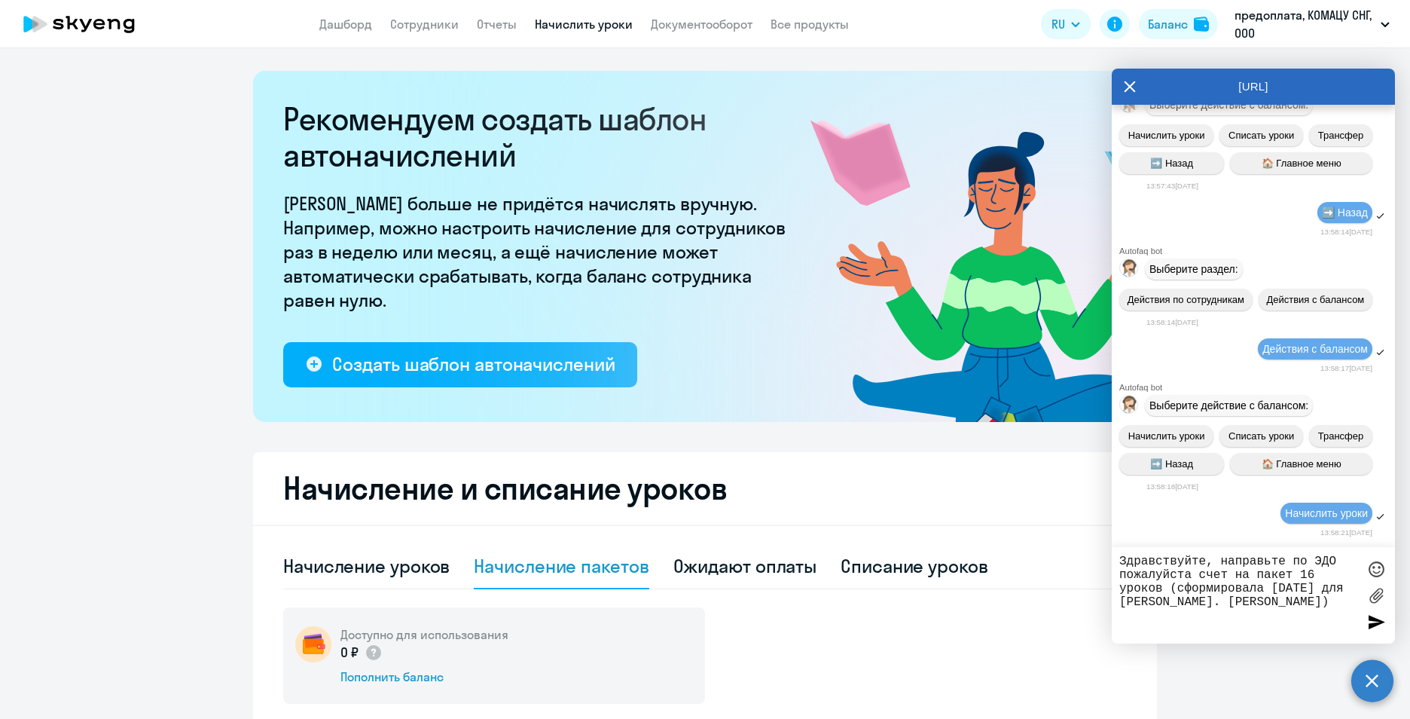
scroll to position [4616, 0]
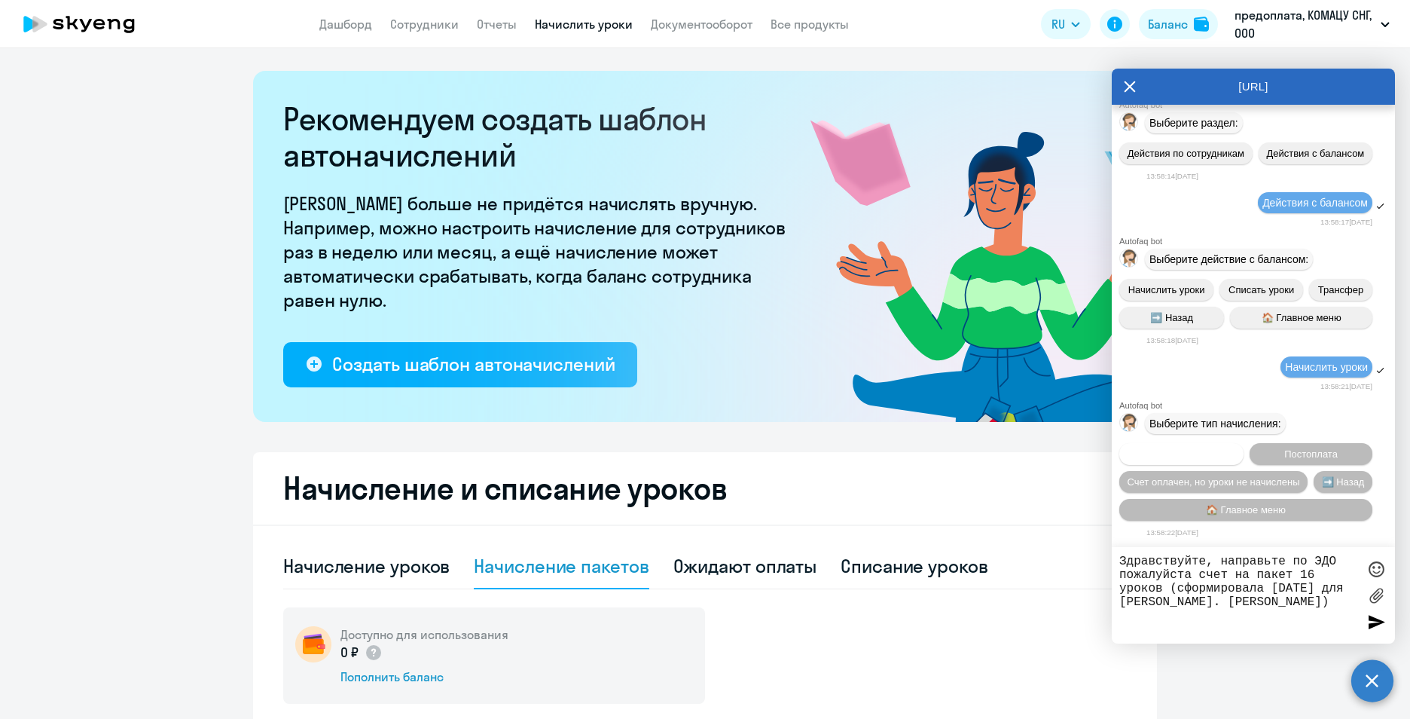
click at [1204, 455] on span "Предоплата" at bounding box center [1181, 453] width 55 height 11
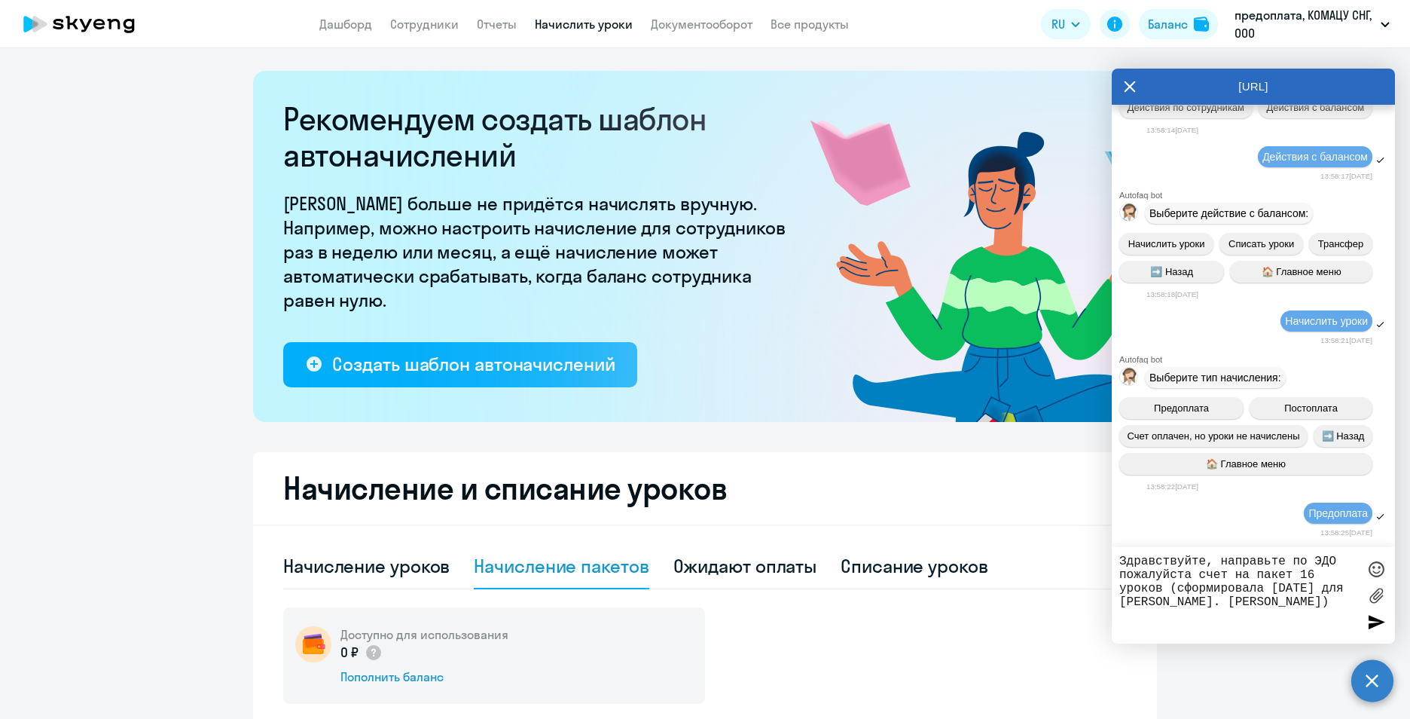
scroll to position [4812, 0]
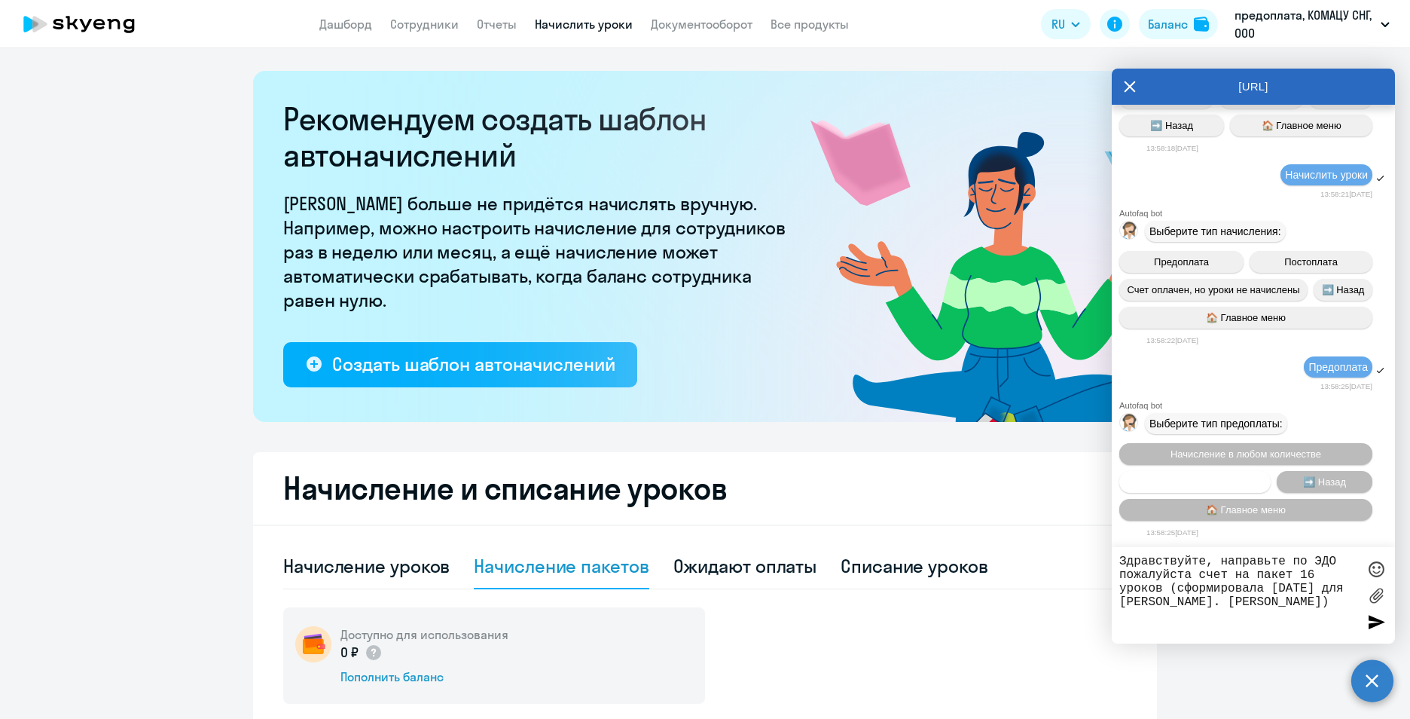
click at [1223, 478] on span "Пакетное начисление" at bounding box center [1195, 481] width 99 height 11
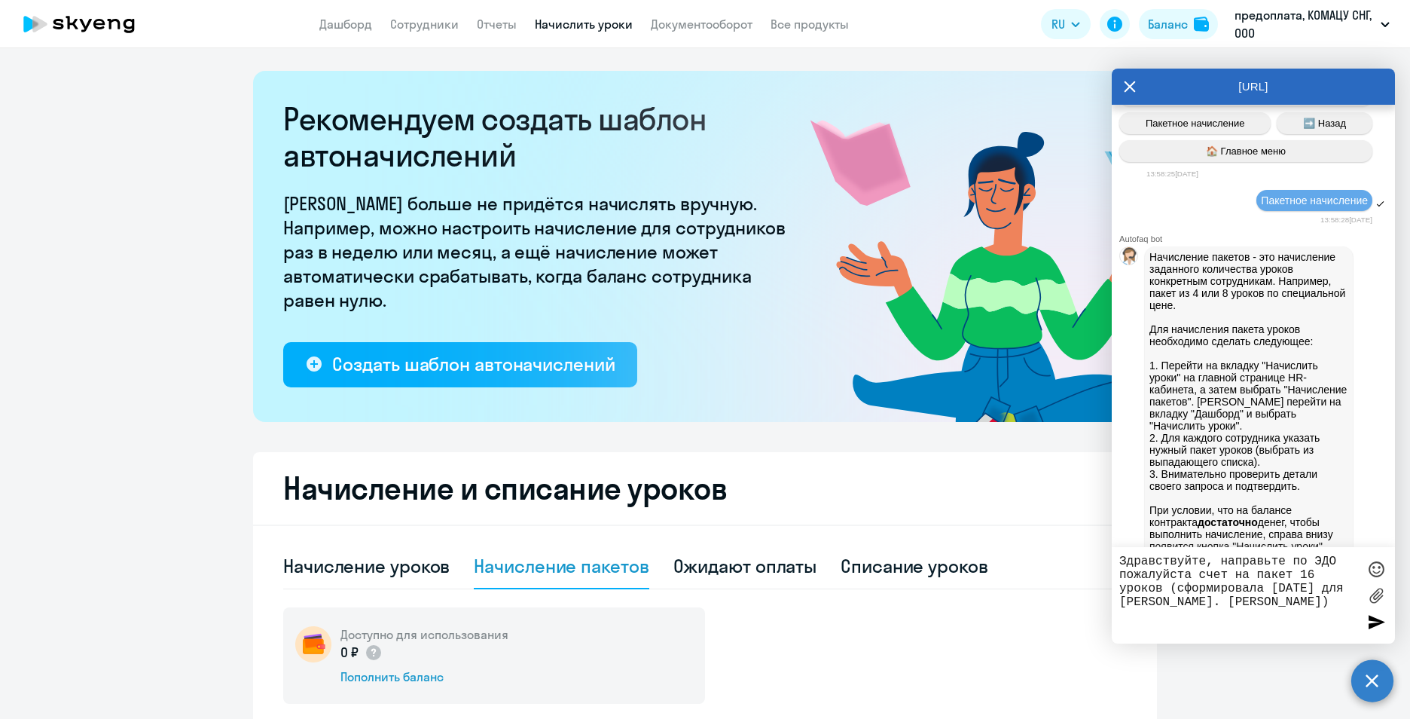
scroll to position [5596, 0]
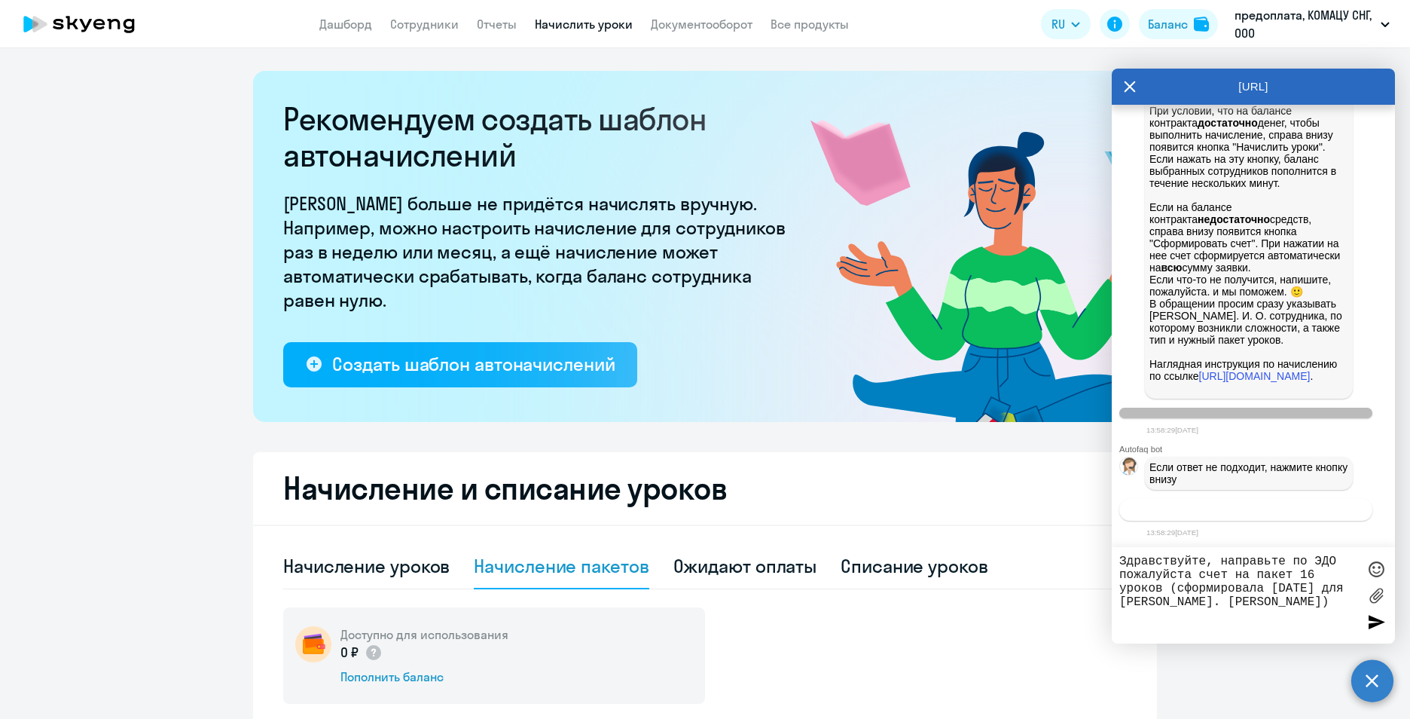
click at [1240, 505] on span "Связаться с менеджером" at bounding box center [1245, 509] width 115 height 11
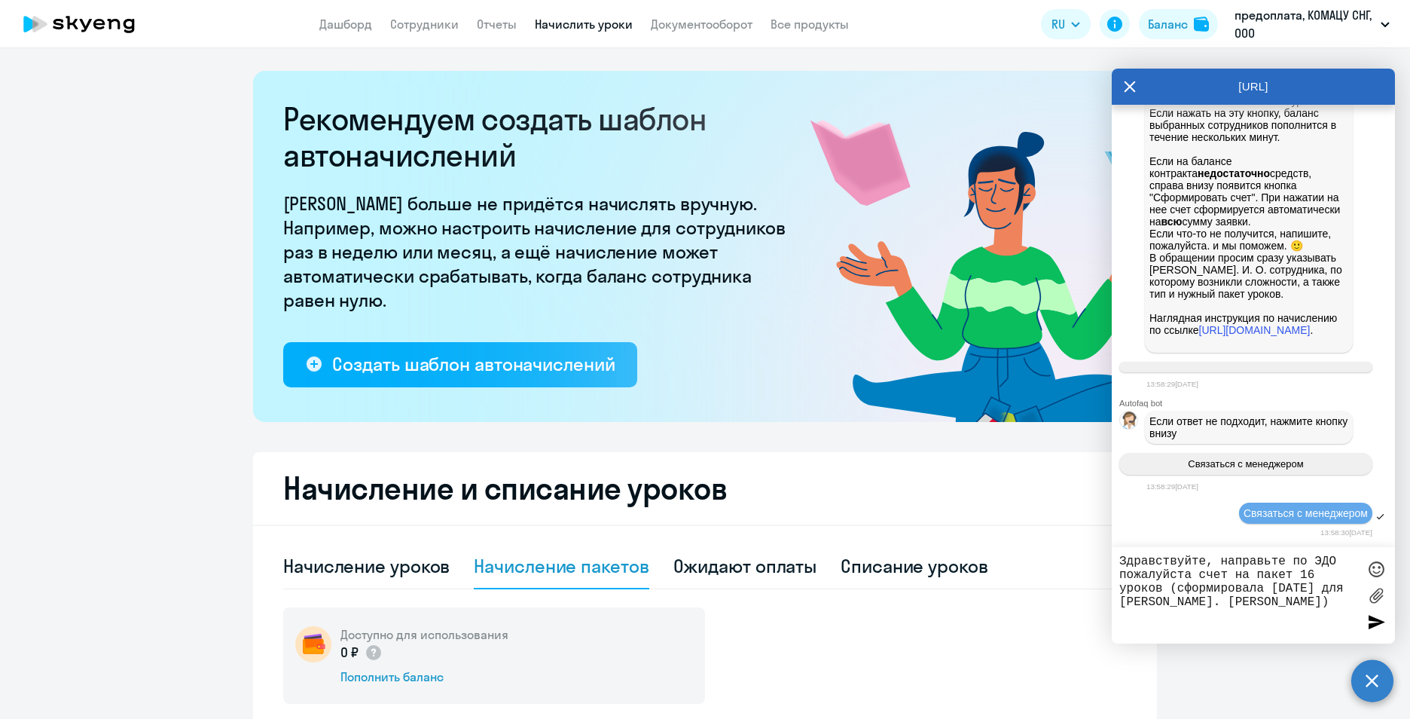
scroll to position [5642, 0]
click at [1370, 614] on div at bounding box center [1376, 621] width 23 height 23
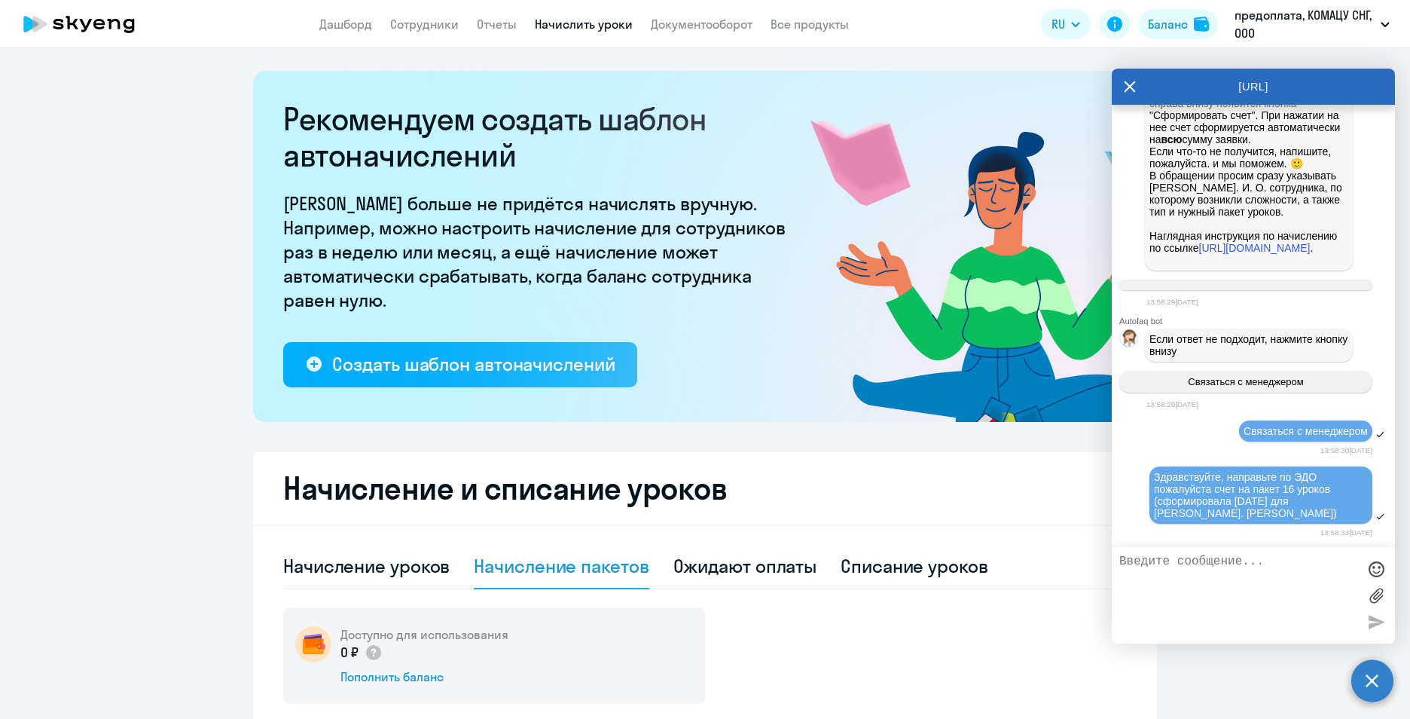
click at [136, 359] on ng-component "Рекомендуем создать шаблон автоначислений Уроки больше не придётся начислять вр…" at bounding box center [705, 731] width 1410 height 1320
